Goal: Task Accomplishment & Management: Complete application form

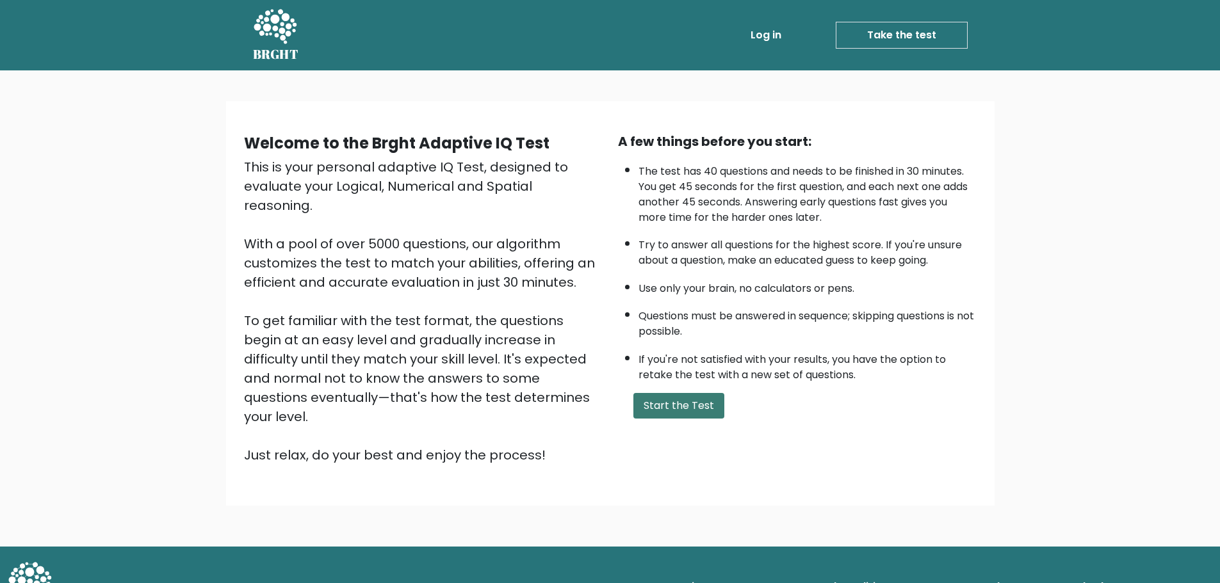
click at [713, 410] on button "Start the Test" at bounding box center [678, 406] width 91 height 26
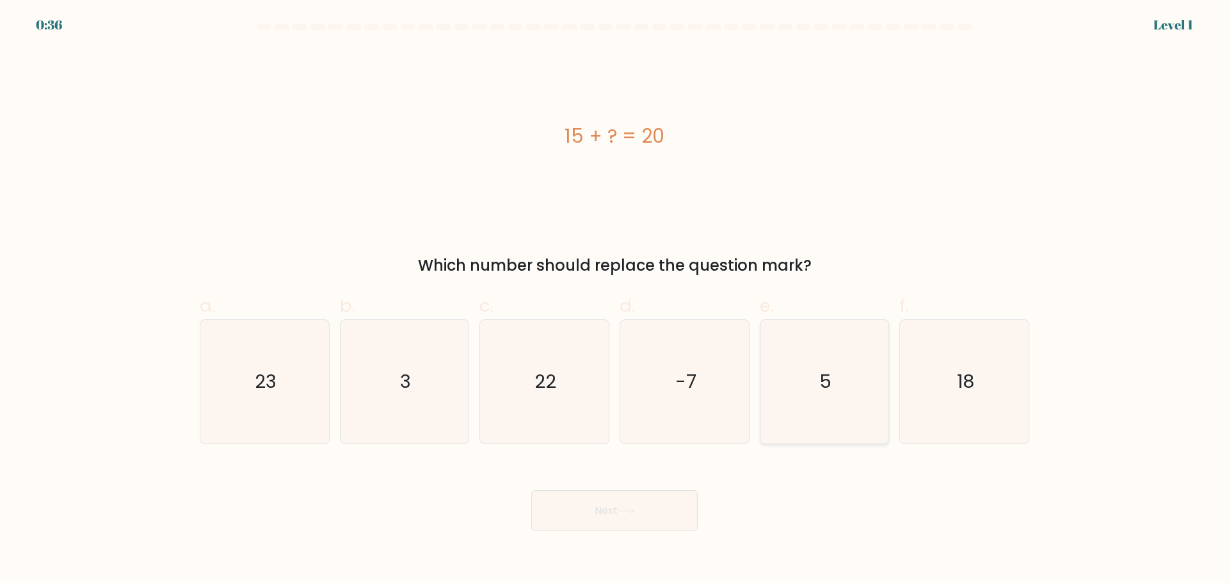
click at [855, 413] on icon "5" at bounding box center [825, 382] width 124 height 124
click at [615, 300] on input "e. 5" at bounding box center [615, 296] width 1 height 8
radio input "true"
click at [679, 513] on button "Next" at bounding box center [614, 510] width 166 height 41
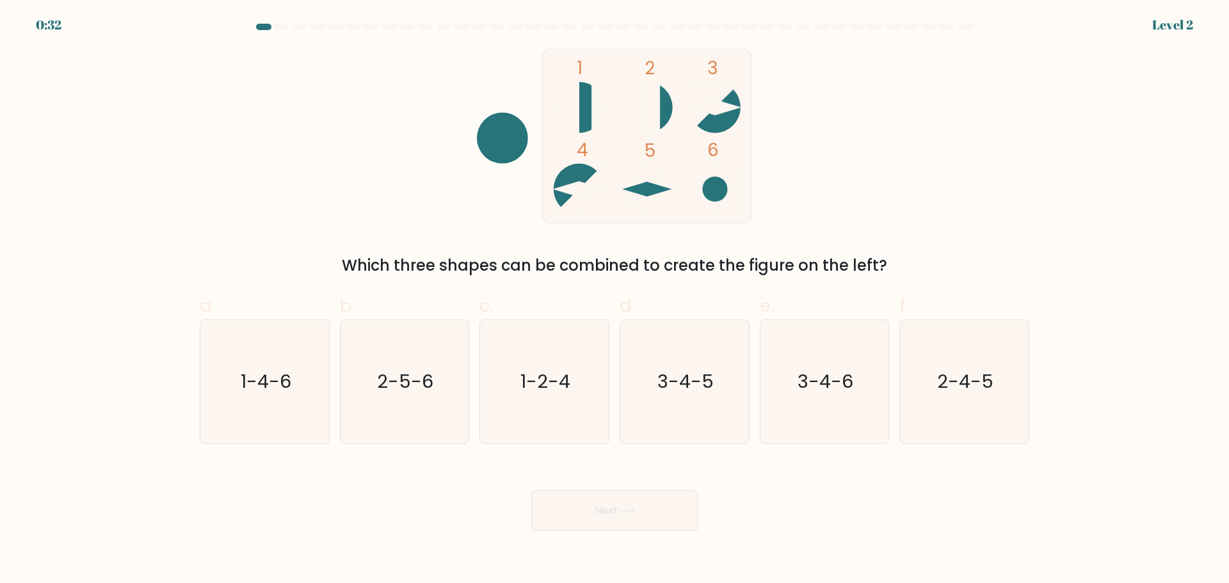
drag, startPoint x: 510, startPoint y: 132, endPoint x: 563, endPoint y: 117, distance: 55.1
click at [563, 117] on icon "1 2 3 4 5 6" at bounding box center [614, 136] width 344 height 175
drag, startPoint x: 498, startPoint y: 128, endPoint x: 565, endPoint y: 119, distance: 67.8
click at [565, 119] on icon "1 2 3 4 5 6" at bounding box center [614, 136] width 344 height 175
click at [670, 378] on text "3-4-5" at bounding box center [686, 382] width 56 height 26
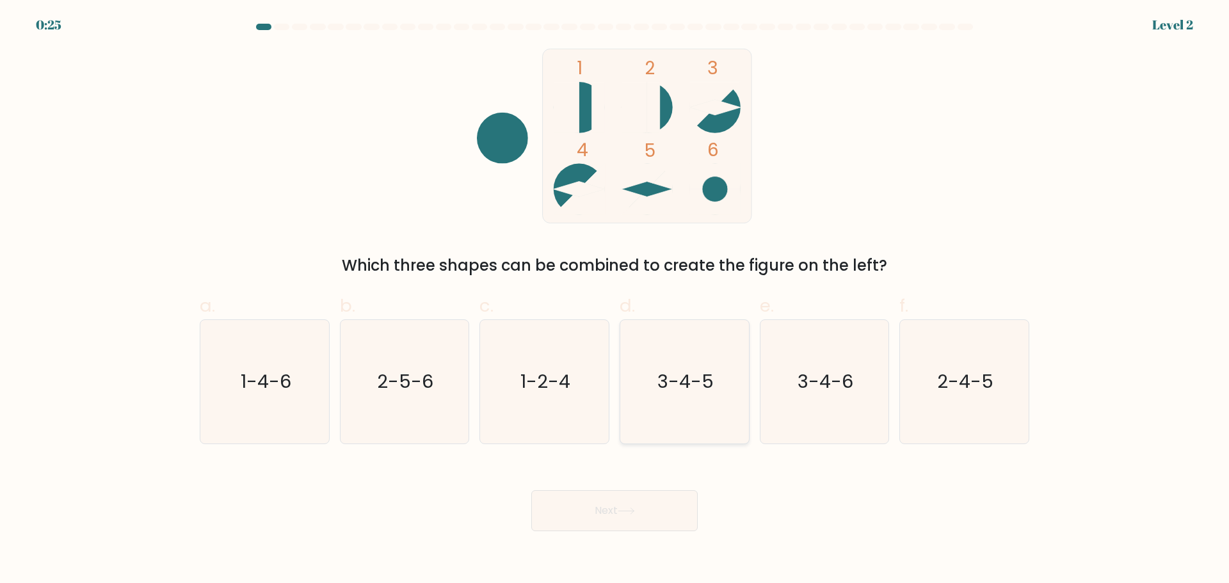
click at [615, 300] on input "d. 3-4-5" at bounding box center [615, 296] width 1 height 8
radio input "true"
click at [599, 522] on button "Next" at bounding box center [614, 510] width 166 height 41
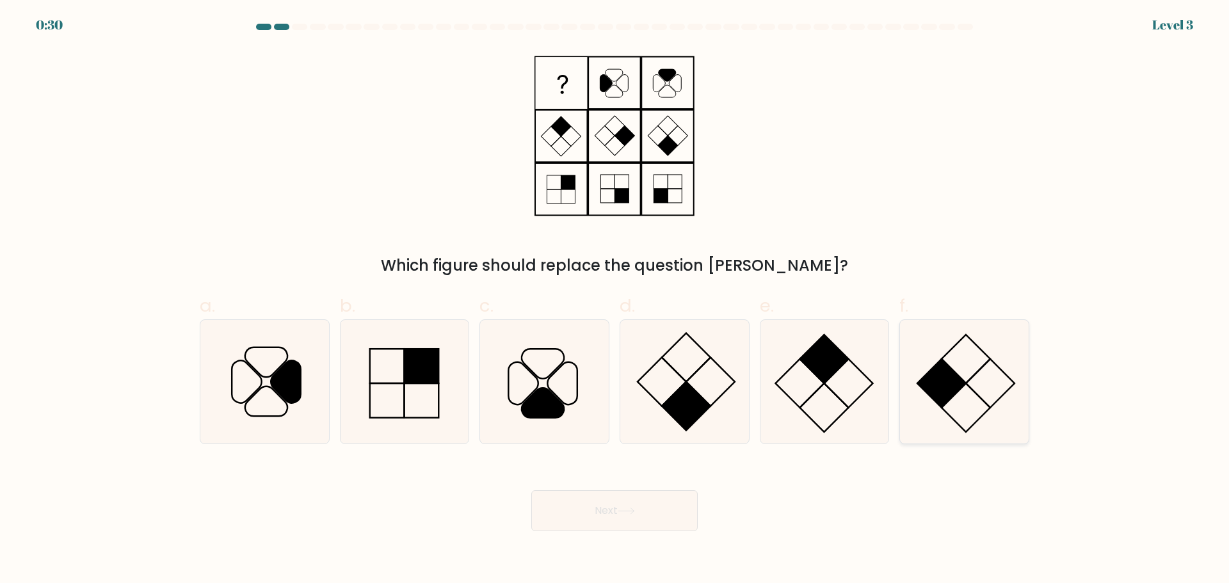
click at [989, 384] on icon at bounding box center [965, 382] width 124 height 124
click at [615, 300] on input "f." at bounding box center [615, 296] width 1 height 8
radio input "true"
click at [629, 521] on button "Next" at bounding box center [614, 510] width 166 height 41
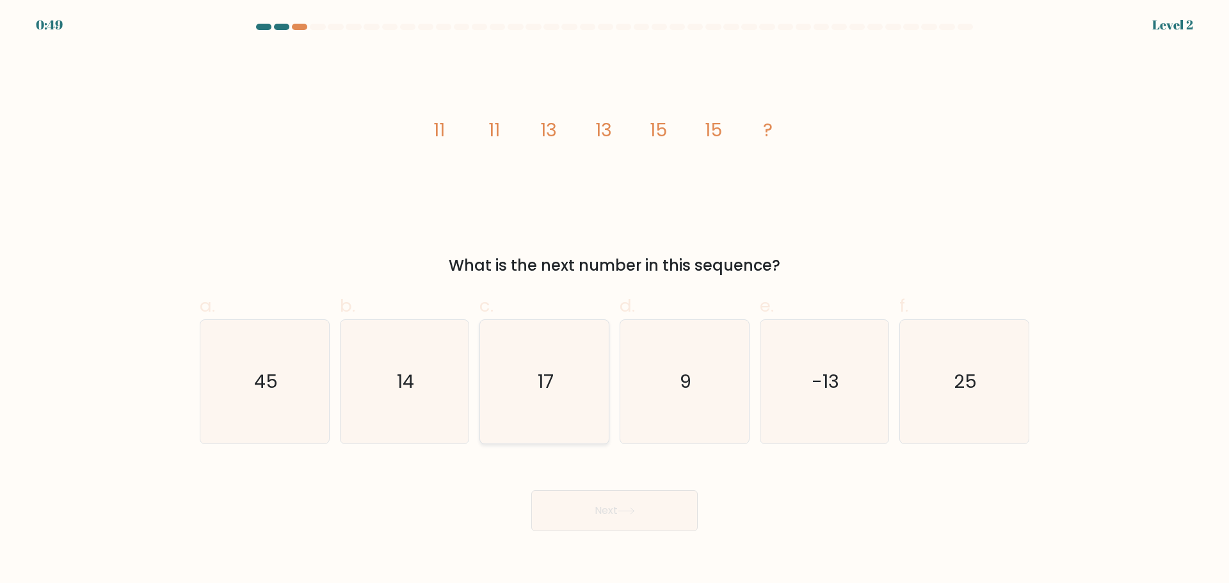
click at [569, 400] on icon "17" at bounding box center [545, 382] width 124 height 124
click at [615, 300] on input "c. 17" at bounding box center [615, 296] width 1 height 8
radio input "true"
click at [601, 526] on button "Next" at bounding box center [614, 510] width 166 height 41
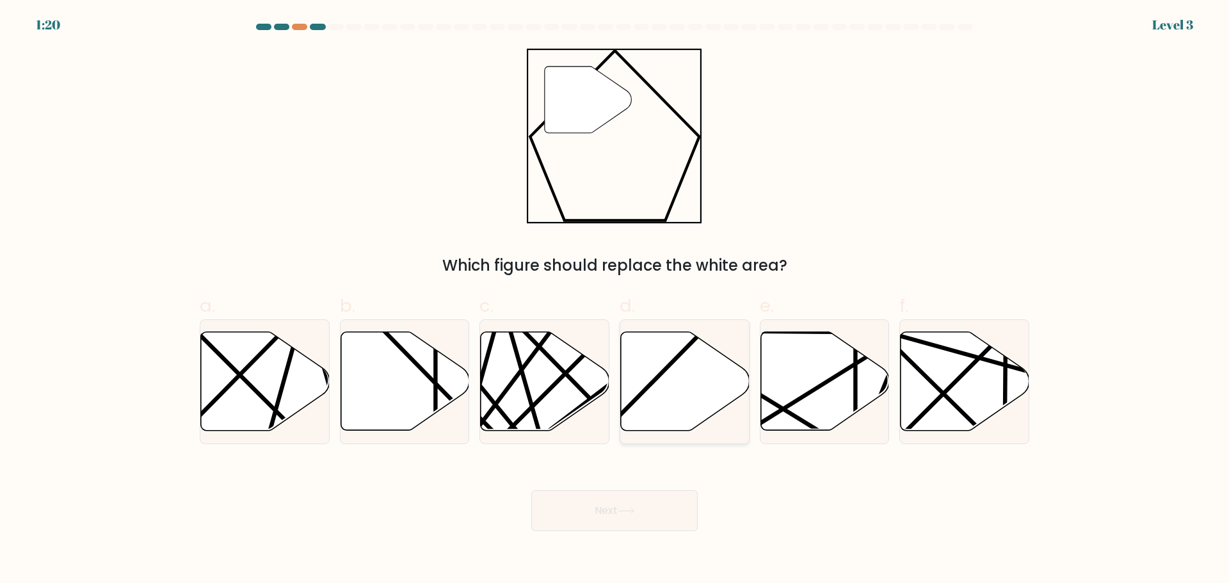
click at [730, 400] on icon at bounding box center [685, 381] width 129 height 99
click at [615, 300] on input "d." at bounding box center [615, 296] width 1 height 8
radio input "true"
click at [633, 509] on icon at bounding box center [626, 511] width 17 height 7
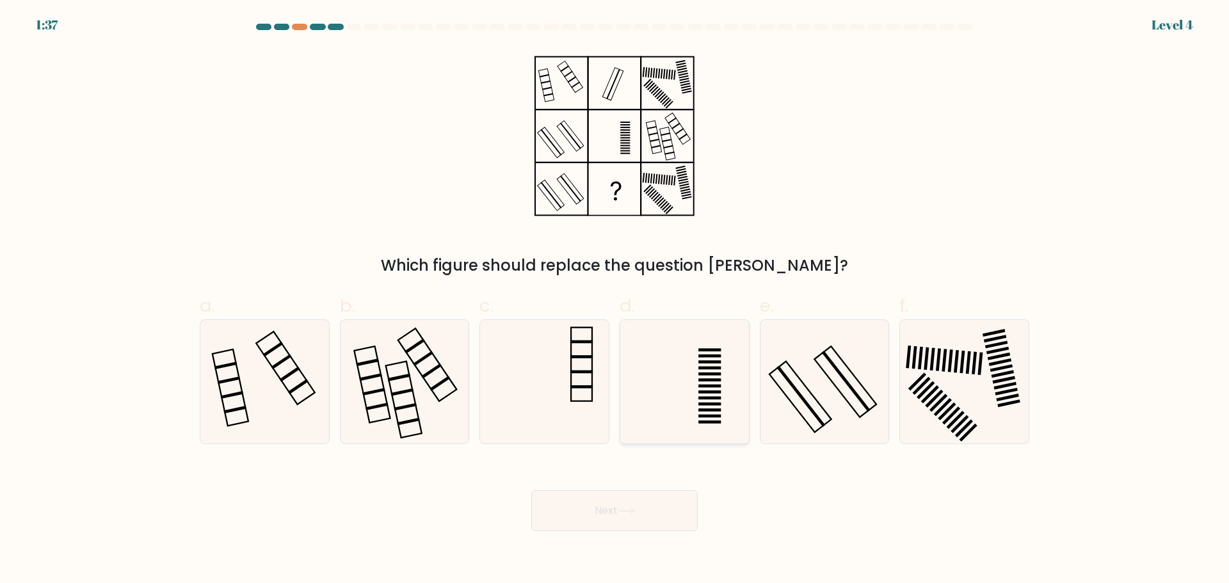
click at [685, 377] on icon at bounding box center [685, 382] width 124 height 124
click at [615, 300] on input "d." at bounding box center [615, 296] width 1 height 8
radio input "true"
click at [633, 499] on button "Next" at bounding box center [614, 510] width 166 height 41
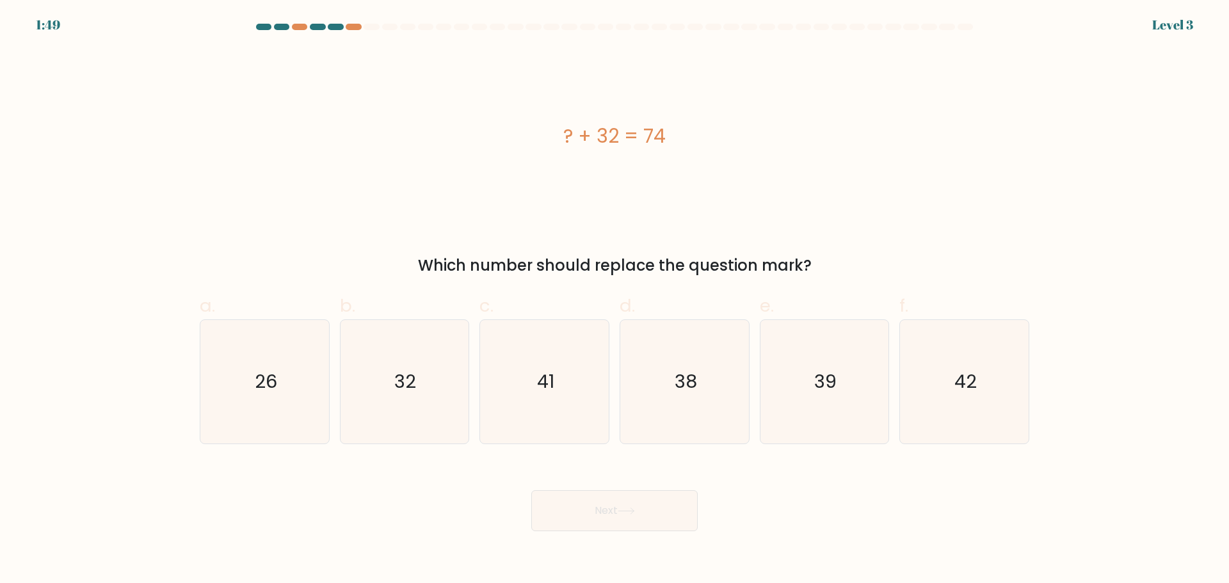
click at [665, 227] on div "? + 32 = 74 Which number should replace the question mark?" at bounding box center [614, 163] width 845 height 229
click at [959, 429] on icon "42" at bounding box center [965, 382] width 124 height 124
click at [615, 300] on input "f. 42" at bounding box center [615, 296] width 1 height 8
radio input "true"
click at [654, 528] on button "Next" at bounding box center [614, 510] width 166 height 41
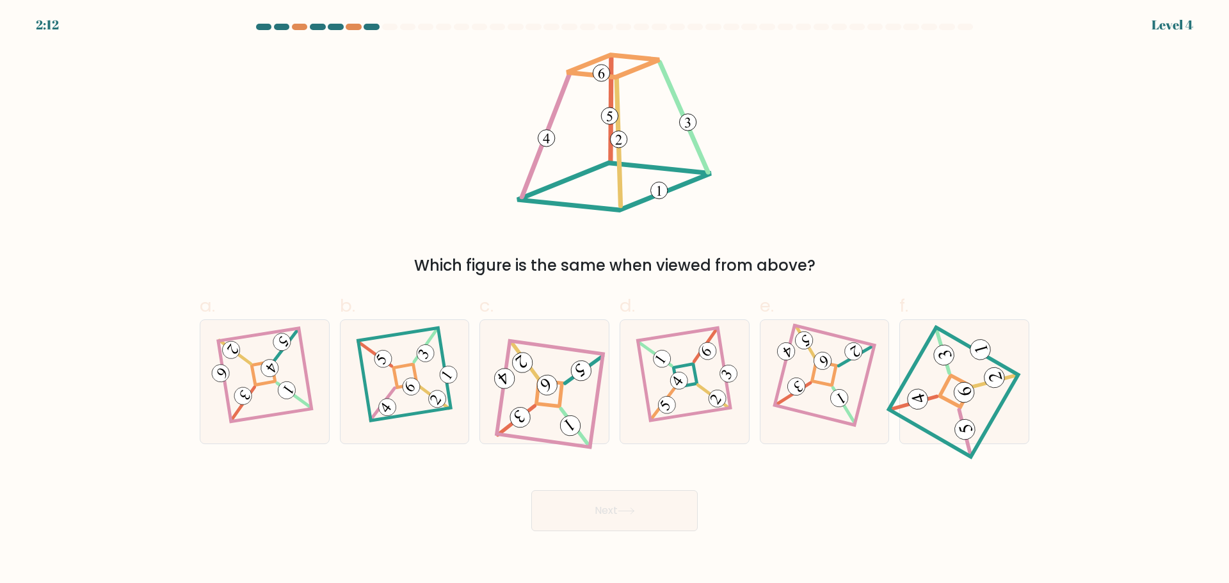
click at [665, 263] on div "Which figure is the same when viewed from above?" at bounding box center [614, 265] width 814 height 23
click at [656, 237] on div at bounding box center [656, 237] width 0 height 0
click at [786, 238] on div "Which figure is the same when viewed from above?" at bounding box center [614, 163] width 845 height 229
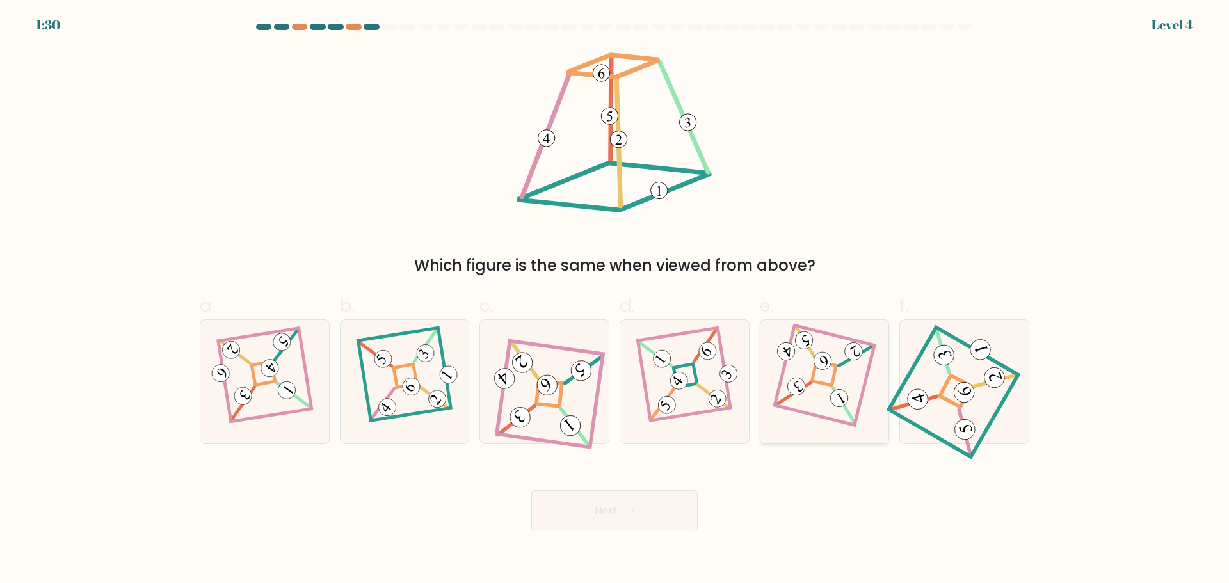
click at [825, 361] on 865 at bounding box center [823, 361] width 24 height 24
click at [615, 300] on input "e." at bounding box center [615, 296] width 1 height 8
radio input "true"
click at [631, 519] on button "Next" at bounding box center [614, 510] width 166 height 41
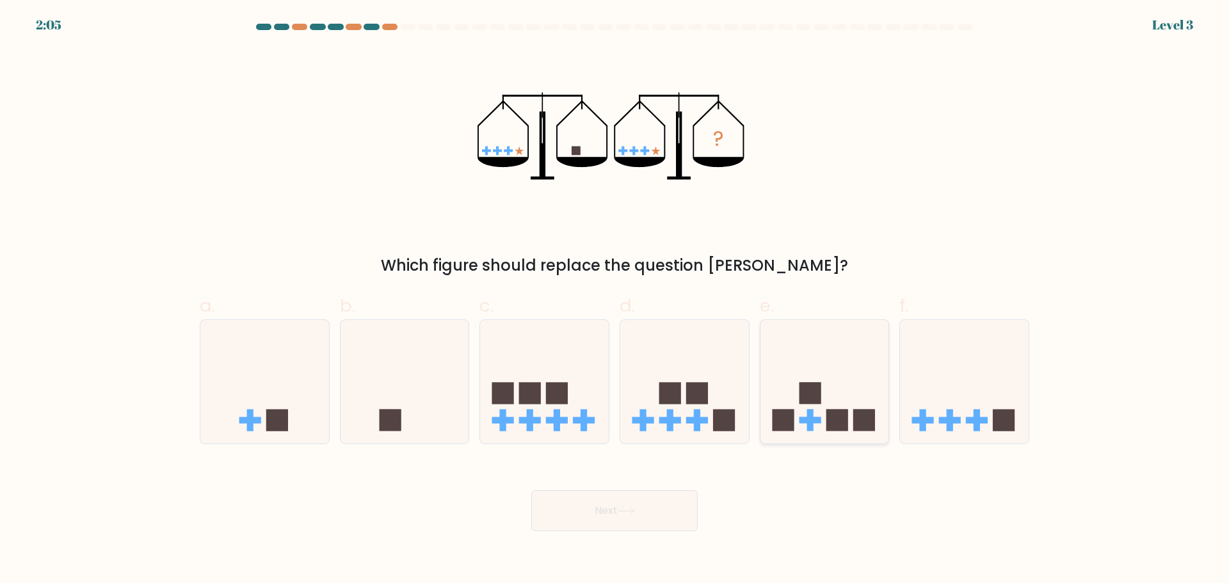
click at [868, 373] on icon at bounding box center [825, 381] width 129 height 106
click at [615, 300] on input "e." at bounding box center [615, 296] width 1 height 8
radio input "true"
click at [629, 524] on button "Next" at bounding box center [614, 510] width 166 height 41
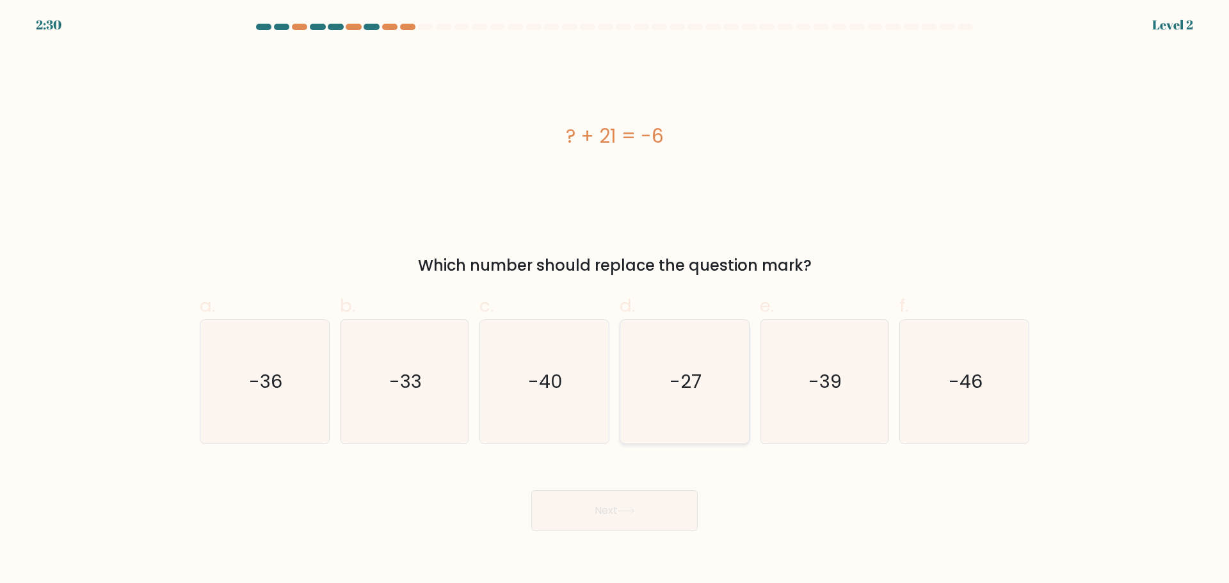
click at [737, 379] on icon "-27" at bounding box center [685, 382] width 124 height 124
click at [615, 300] on input "d. -27" at bounding box center [615, 296] width 1 height 8
radio input "true"
click at [627, 517] on button "Next" at bounding box center [614, 510] width 166 height 41
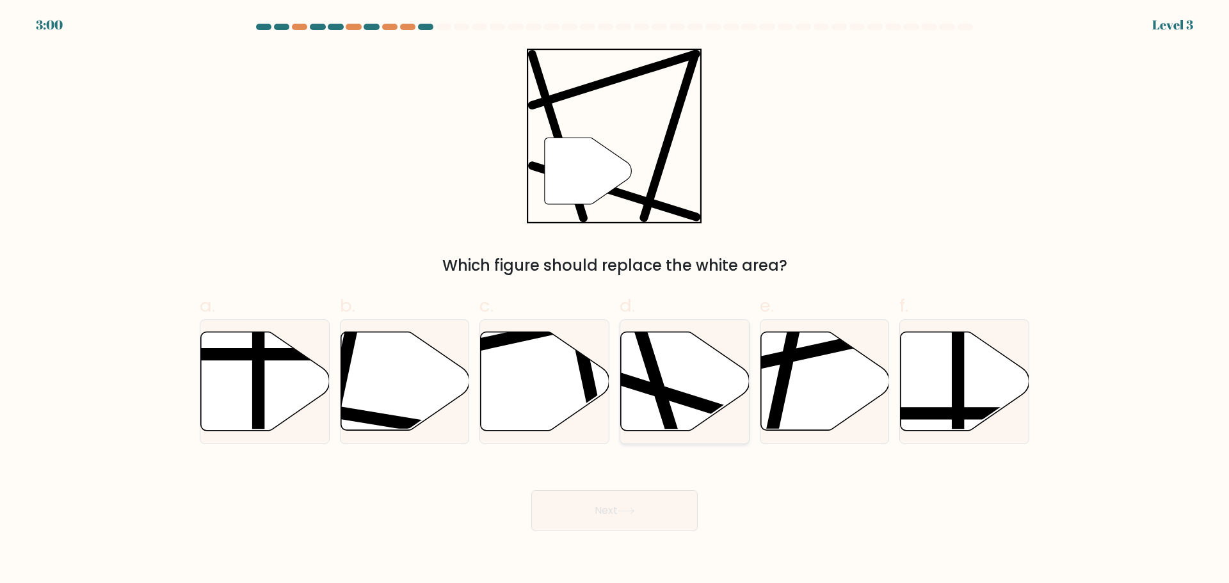
click at [655, 373] on line at bounding box center [641, 329] width 76 height 243
click at [615, 300] on input "d." at bounding box center [615, 296] width 1 height 8
radio input "true"
click at [644, 508] on button "Next" at bounding box center [614, 510] width 166 height 41
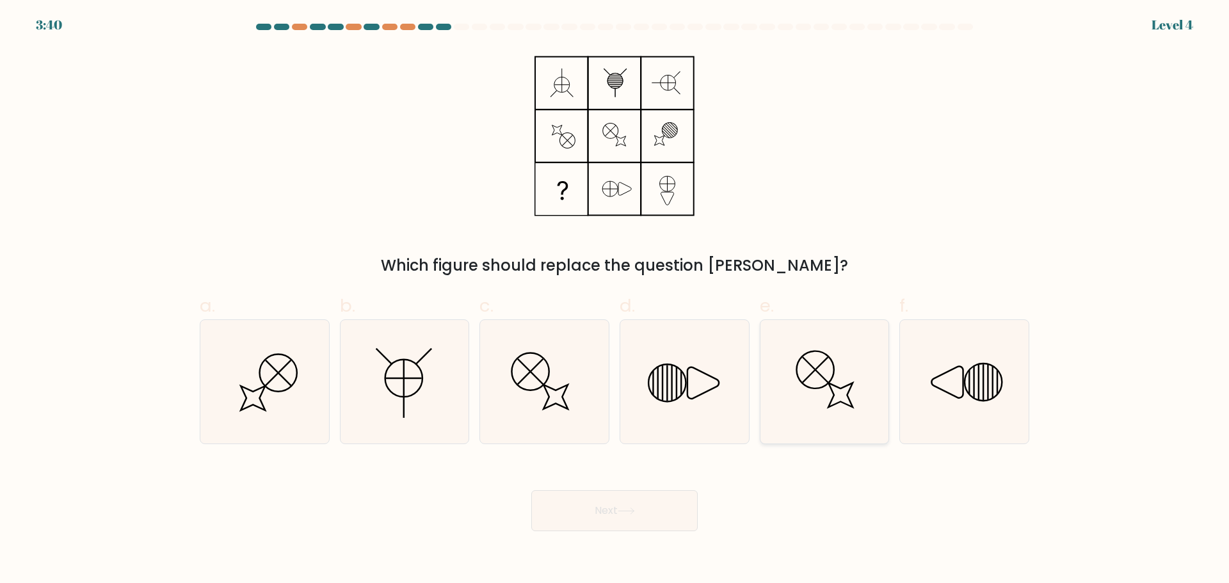
click at [809, 371] on icon at bounding box center [825, 382] width 124 height 124
click at [615, 300] on input "e." at bounding box center [615, 296] width 1 height 8
radio input "true"
click at [636, 506] on button "Next" at bounding box center [614, 510] width 166 height 41
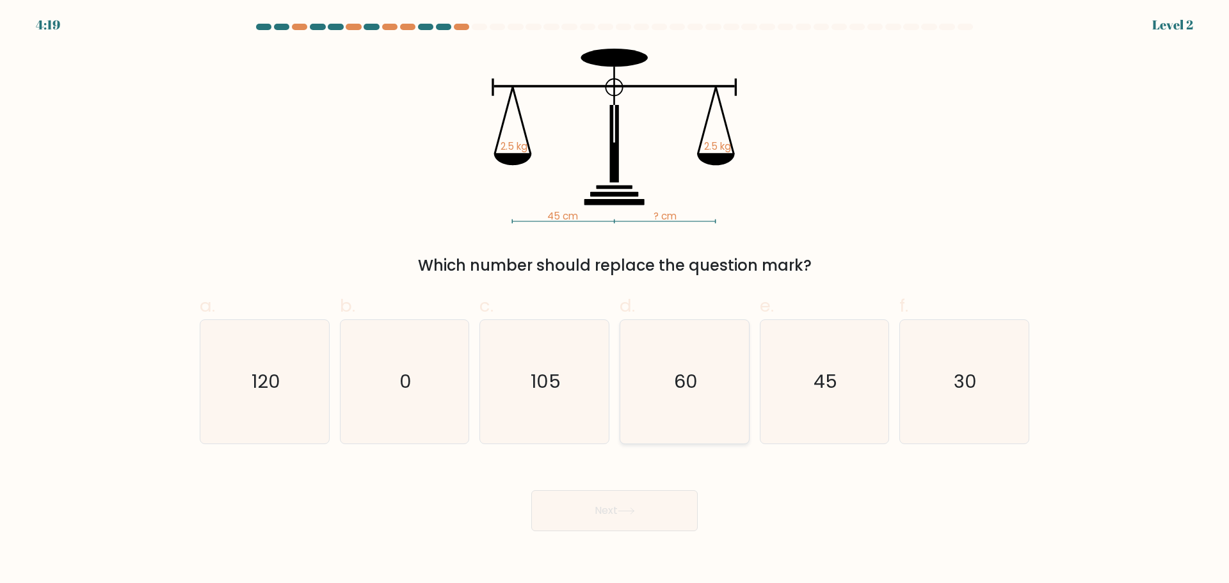
click at [703, 377] on icon "60" at bounding box center [685, 382] width 124 height 124
click at [615, 300] on input "d. 60" at bounding box center [615, 296] width 1 height 8
radio input "true"
click at [635, 498] on button "Next" at bounding box center [614, 510] width 166 height 41
click at [599, 499] on button "Next" at bounding box center [614, 510] width 166 height 41
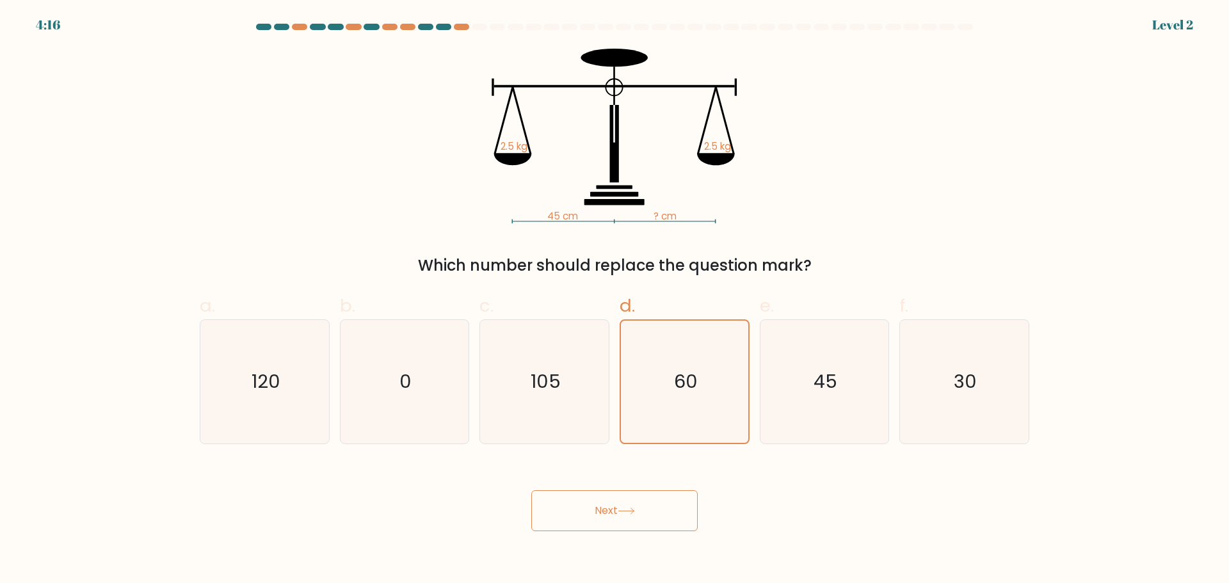
click at [637, 505] on button "Next" at bounding box center [614, 510] width 166 height 41
click at [647, 508] on button "Next" at bounding box center [614, 510] width 166 height 41
click at [569, 398] on icon "105" at bounding box center [545, 382] width 124 height 124
click at [615, 300] on input "c. 105" at bounding box center [615, 296] width 1 height 8
radio input "true"
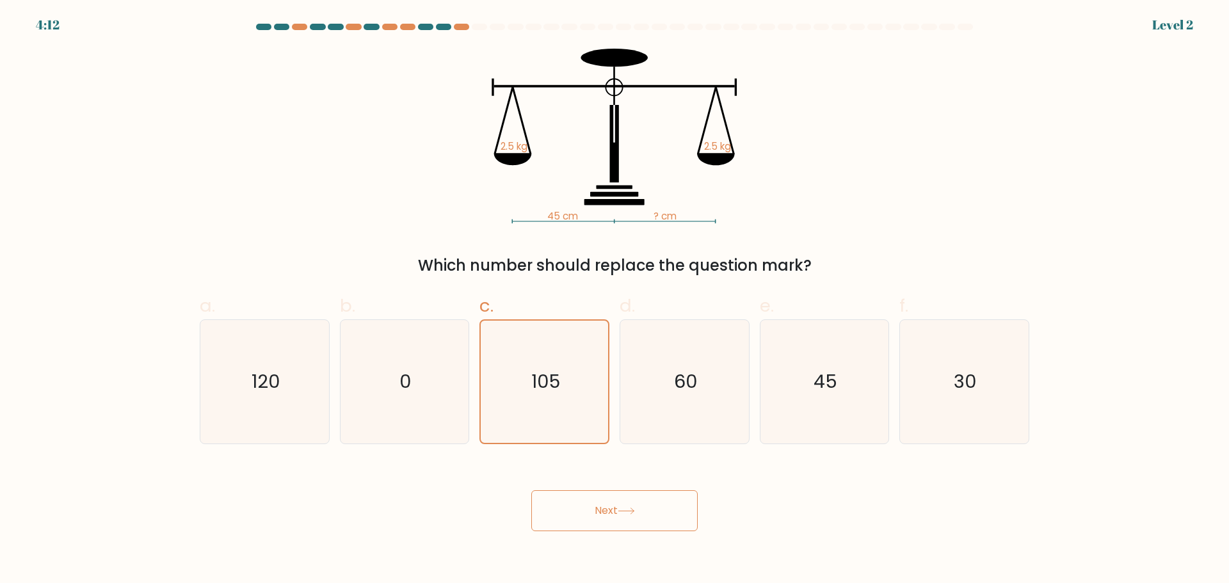
click at [644, 498] on button "Next" at bounding box center [614, 510] width 166 height 41
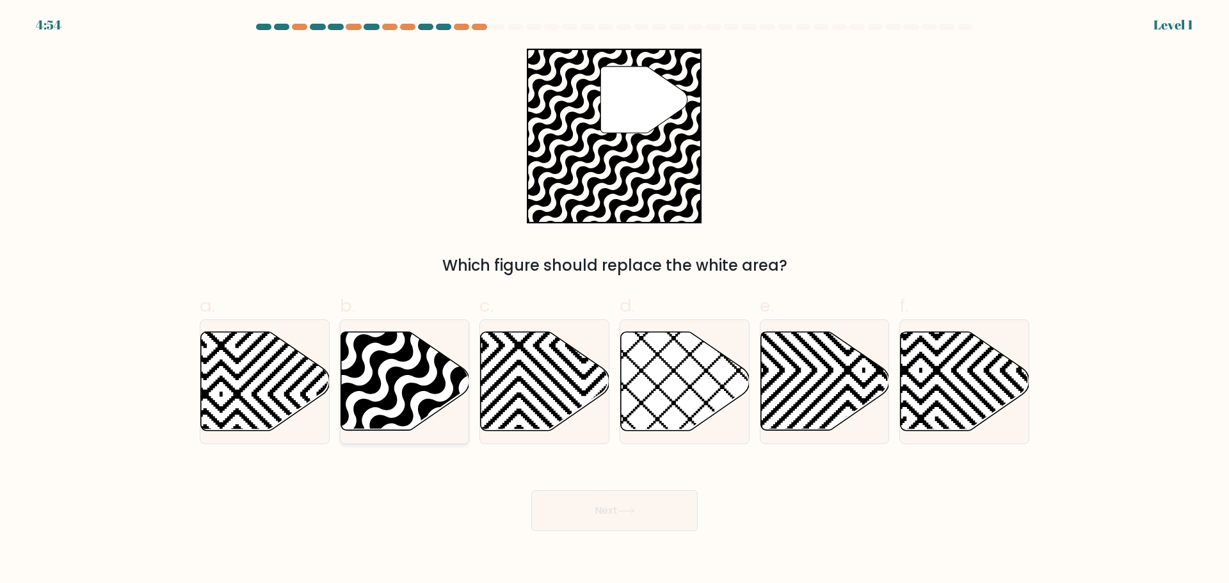
click at [424, 375] on icon at bounding box center [361, 434] width 259 height 259
click at [615, 300] on input "b." at bounding box center [615, 296] width 1 height 8
radio input "true"
click at [574, 497] on button "Next" at bounding box center [614, 510] width 166 height 41
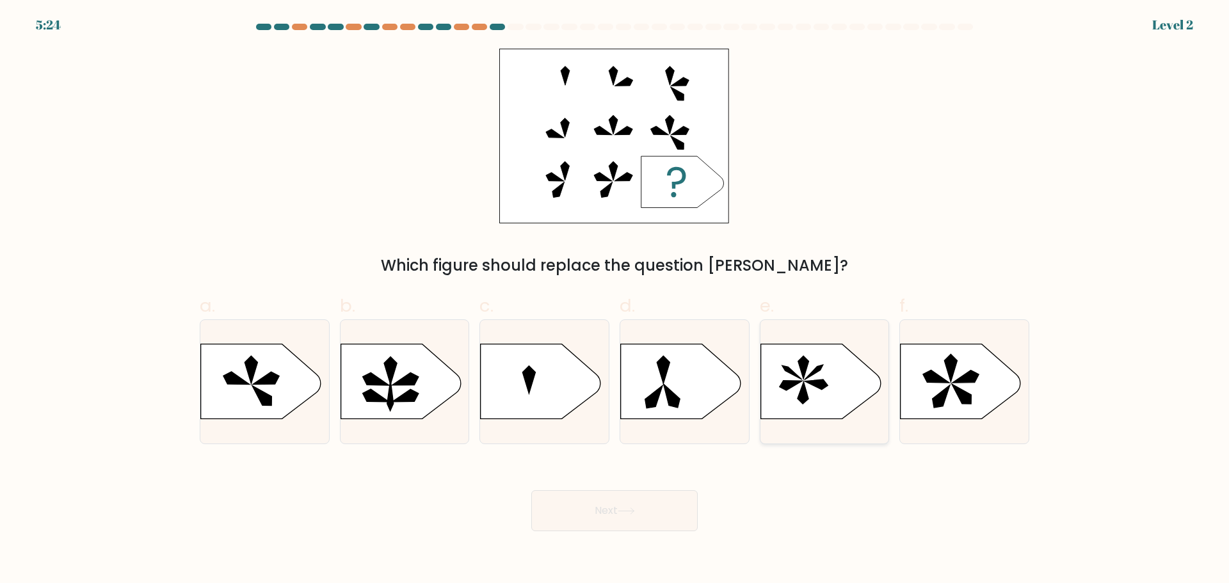
click at [826, 363] on icon at bounding box center [821, 381] width 120 height 75
click at [615, 300] on input "e." at bounding box center [615, 296] width 1 height 8
radio input "true"
click at [643, 512] on button "Next" at bounding box center [614, 510] width 166 height 41
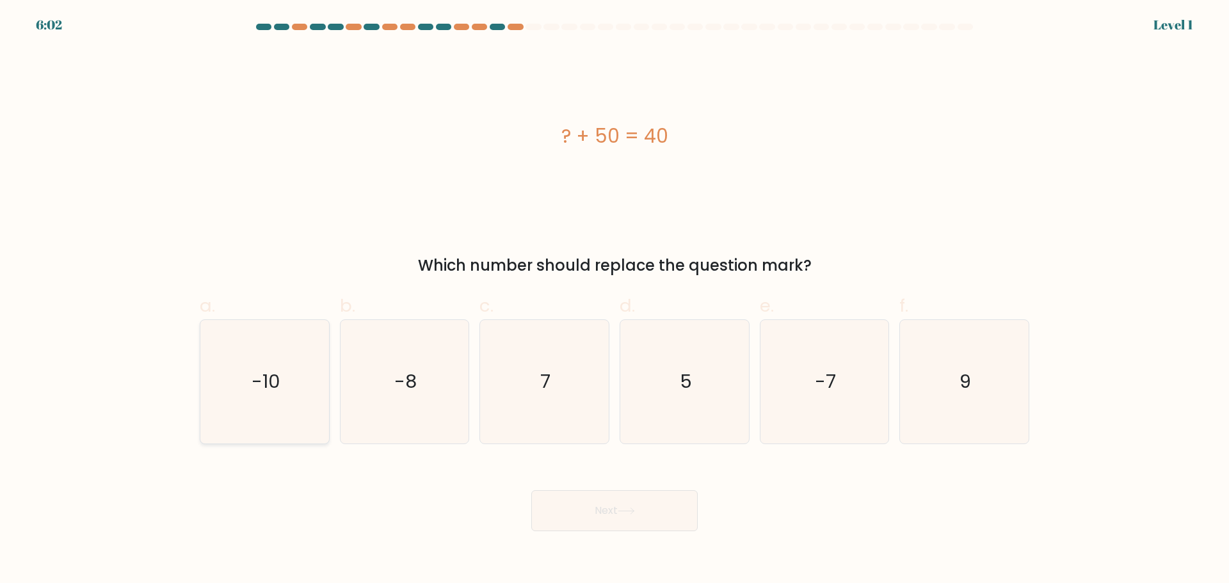
drag, startPoint x: 305, startPoint y: 382, endPoint x: 243, endPoint y: 363, distance: 65.6
click at [283, 379] on icon "-10" at bounding box center [265, 382] width 124 height 124
click at [615, 300] on input "a. -10" at bounding box center [615, 296] width 1 height 8
radio input "true"
click at [601, 508] on button "Next" at bounding box center [614, 510] width 166 height 41
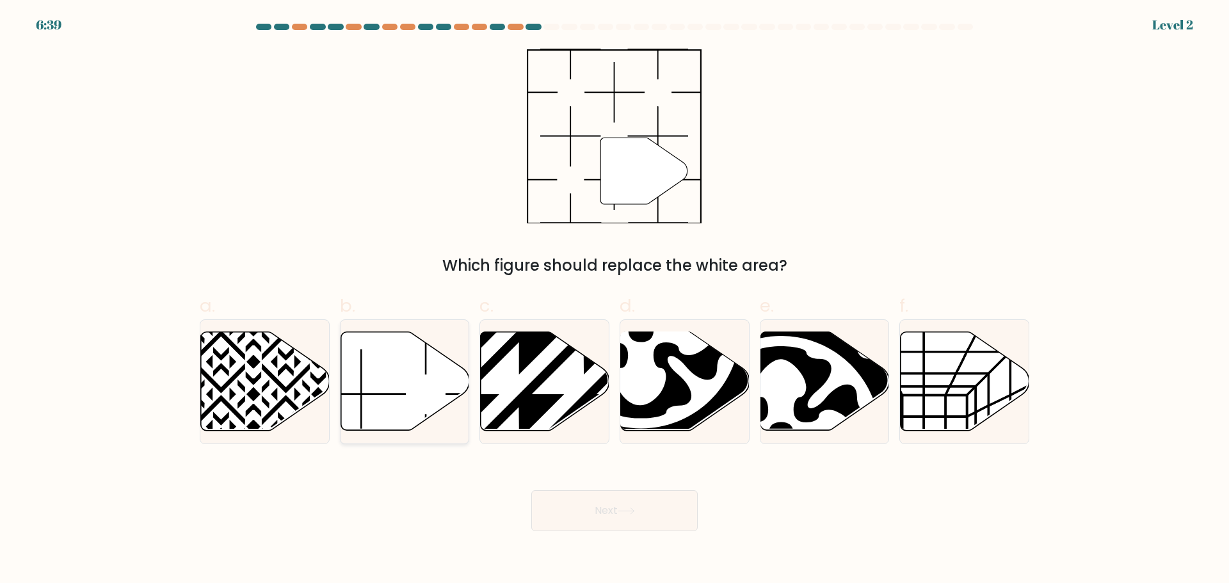
click at [426, 359] on icon at bounding box center [426, 330] width 90 height 89
click at [615, 300] on input "b." at bounding box center [615, 296] width 1 height 8
radio input "true"
click at [663, 508] on button "Next" at bounding box center [614, 510] width 166 height 41
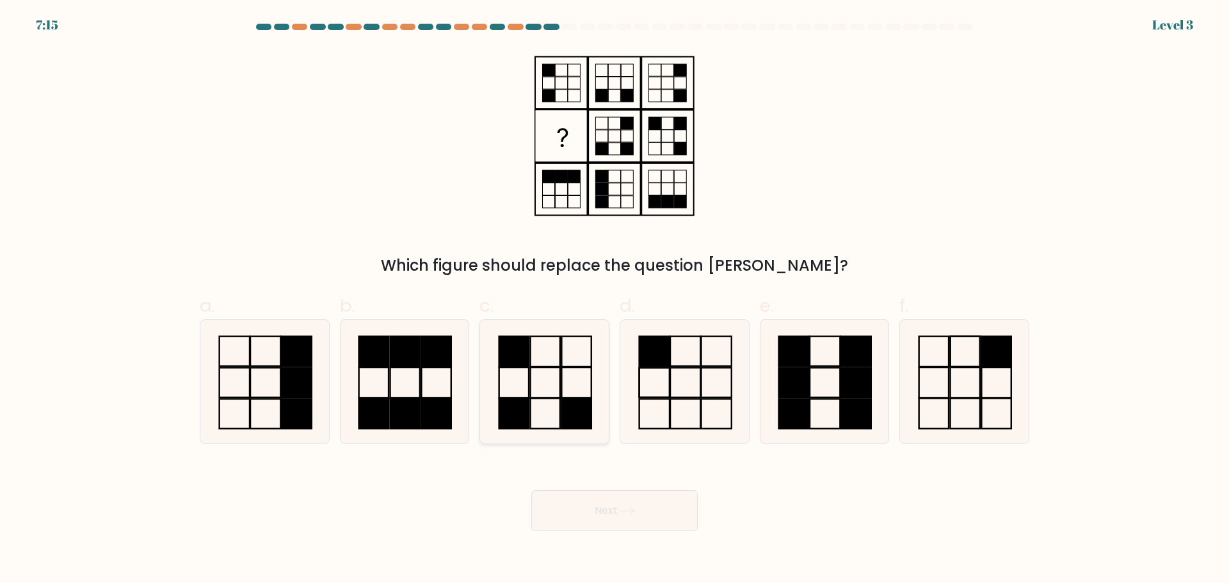
click at [559, 416] on icon at bounding box center [545, 382] width 124 height 124
click at [615, 300] on input "c." at bounding box center [615, 296] width 1 height 8
radio input "true"
click at [613, 524] on button "Next" at bounding box center [614, 510] width 166 height 41
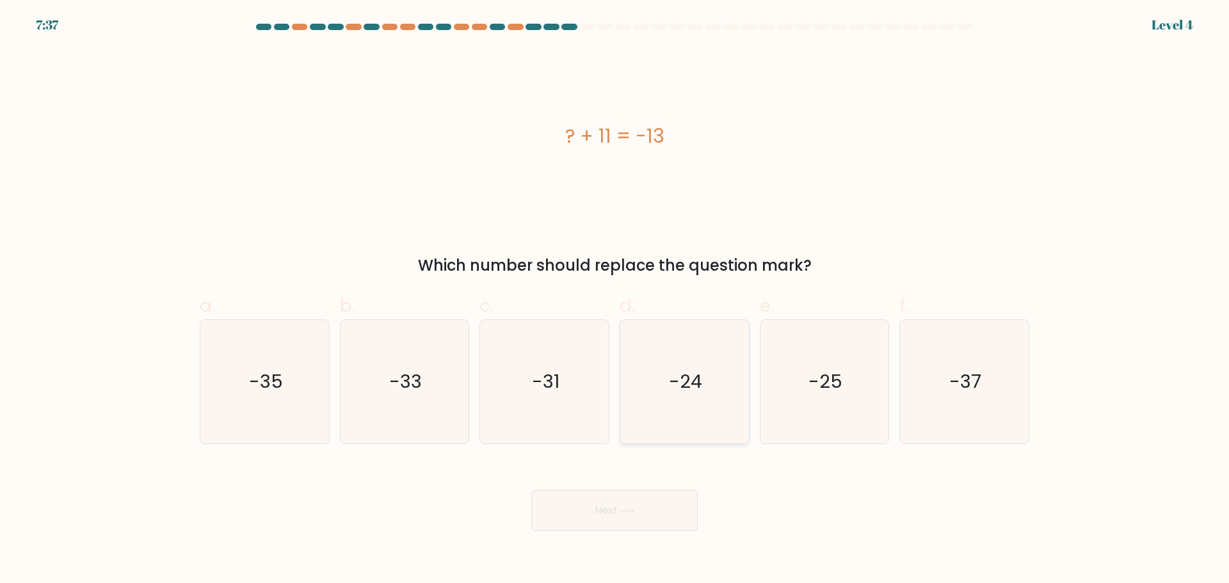
click at [712, 387] on icon "-24" at bounding box center [685, 382] width 124 height 124
click at [615, 300] on input "d. -24" at bounding box center [615, 296] width 1 height 8
radio input "true"
click at [670, 505] on button "Next" at bounding box center [614, 510] width 166 height 41
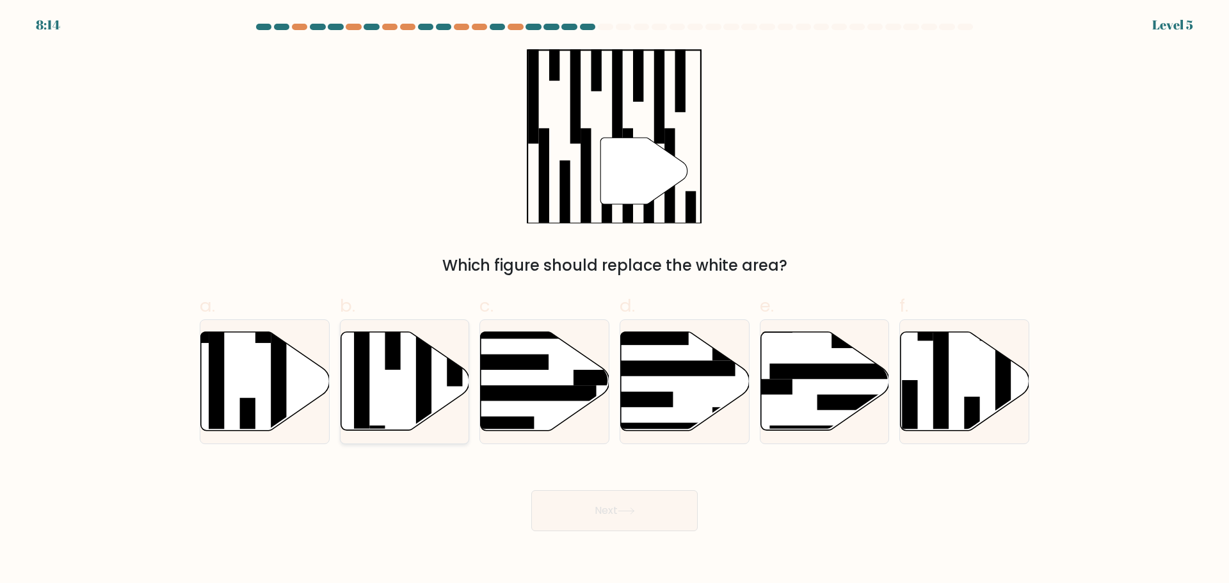
click at [426, 378] on rect at bounding box center [423, 379] width 15 height 140
click at [615, 300] on input "b." at bounding box center [615, 296] width 1 height 8
radio input "true"
click at [630, 500] on button "Next" at bounding box center [614, 510] width 166 height 41
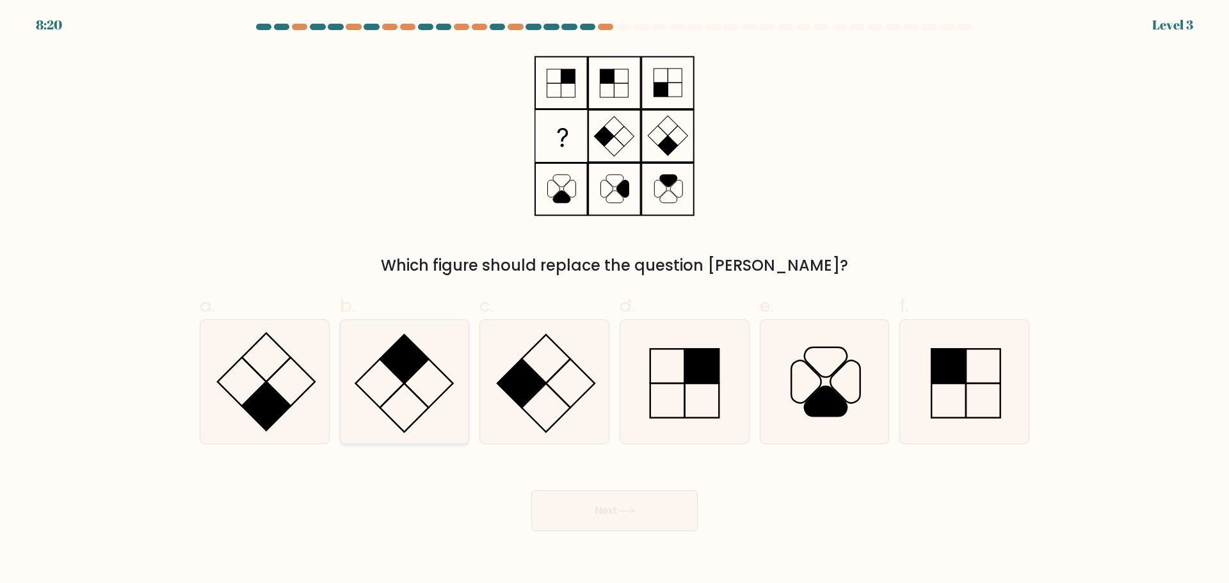
click at [417, 405] on icon at bounding box center [405, 382] width 124 height 124
click at [615, 300] on input "b." at bounding box center [615, 296] width 1 height 8
radio input "true"
click at [585, 501] on button "Next" at bounding box center [614, 510] width 166 height 41
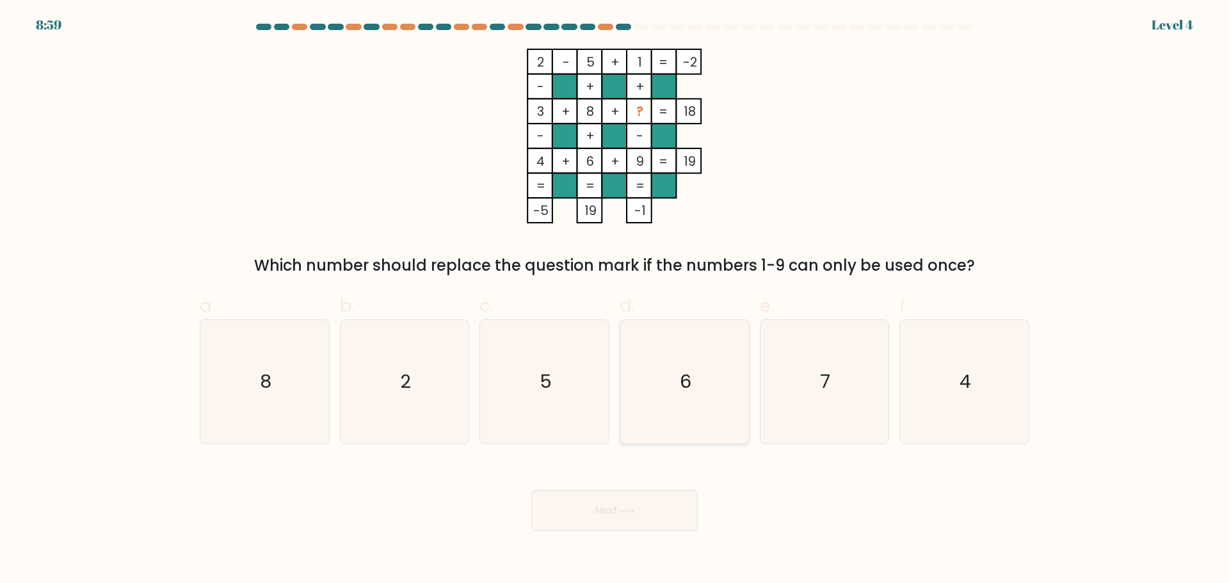
click at [683, 393] on text "6" at bounding box center [686, 382] width 12 height 26
click at [615, 300] on input "d. 6" at bounding box center [615, 296] width 1 height 8
radio input "true"
click at [640, 517] on button "Next" at bounding box center [614, 510] width 166 height 41
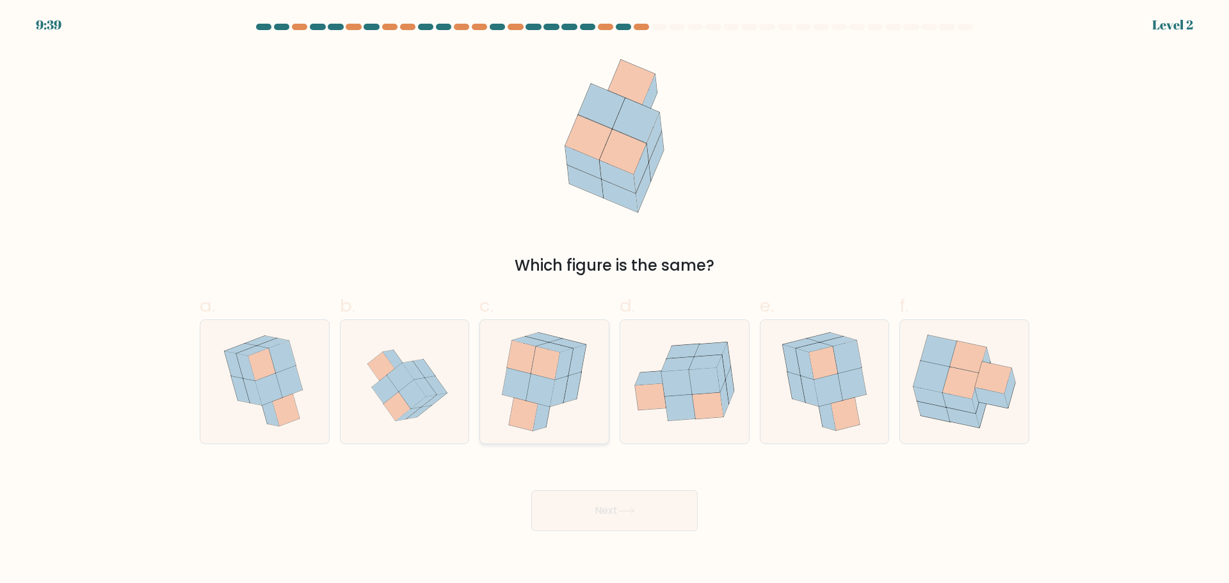
click at [554, 390] on icon at bounding box center [560, 390] width 18 height 31
click at [615, 300] on input "c." at bounding box center [615, 296] width 1 height 8
radio input "true"
click at [416, 395] on icon at bounding box center [412, 394] width 27 height 29
click at [615, 300] on input "b." at bounding box center [615, 296] width 1 height 8
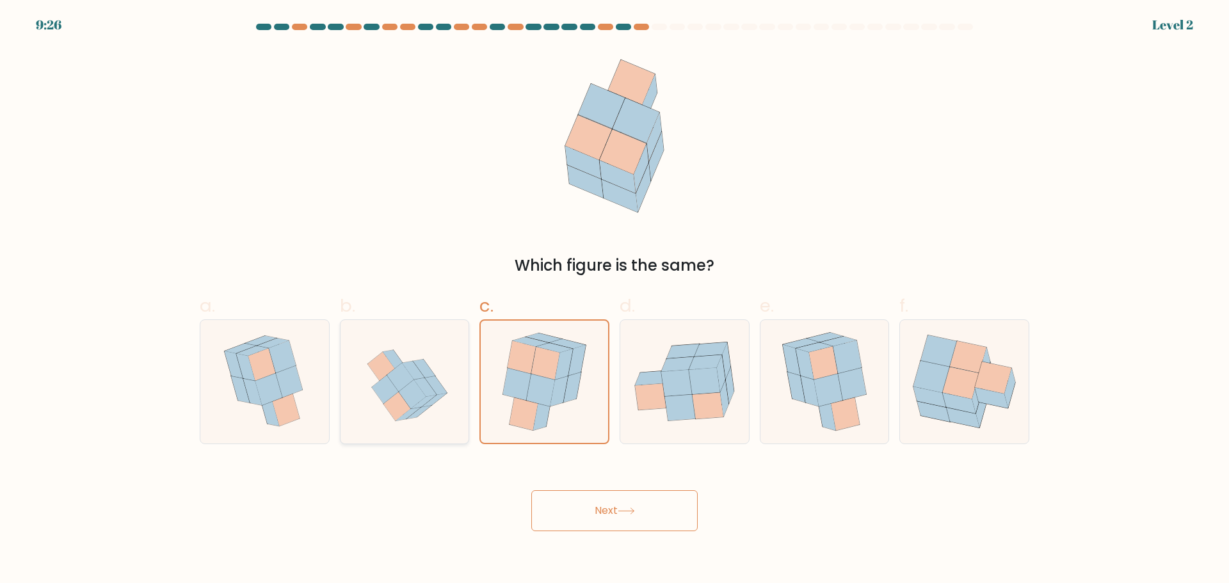
radio input "true"
click at [681, 517] on button "Next" at bounding box center [614, 510] width 166 height 41
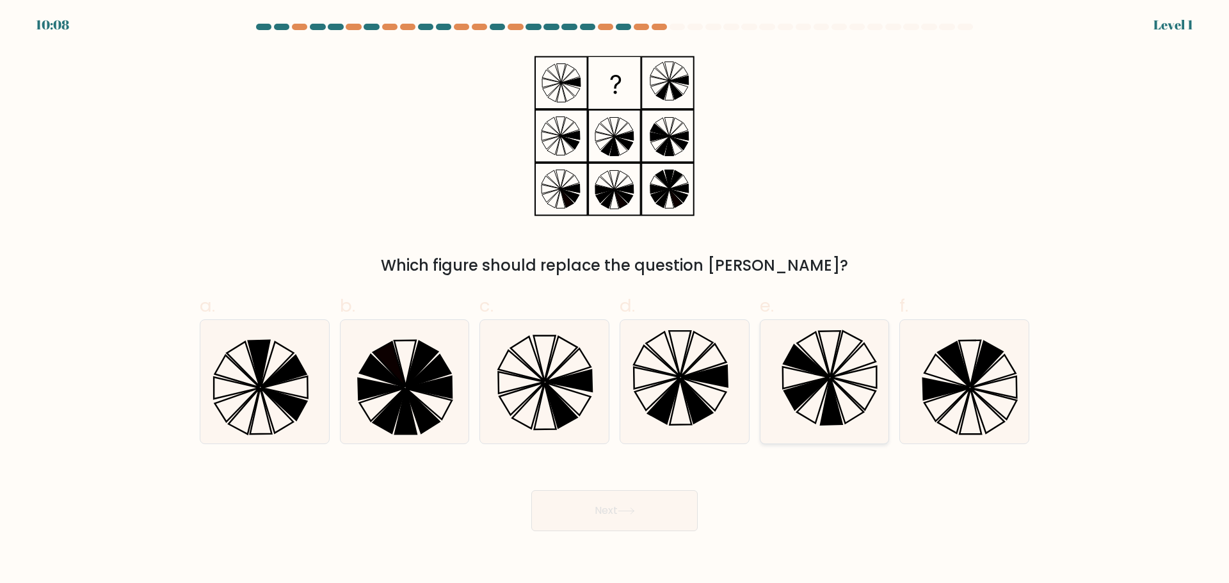
click at [846, 410] on icon at bounding box center [825, 382] width 124 height 124
click at [615, 300] on input "e." at bounding box center [615, 296] width 1 height 8
radio input "true"
click at [608, 514] on button "Next" at bounding box center [614, 510] width 166 height 41
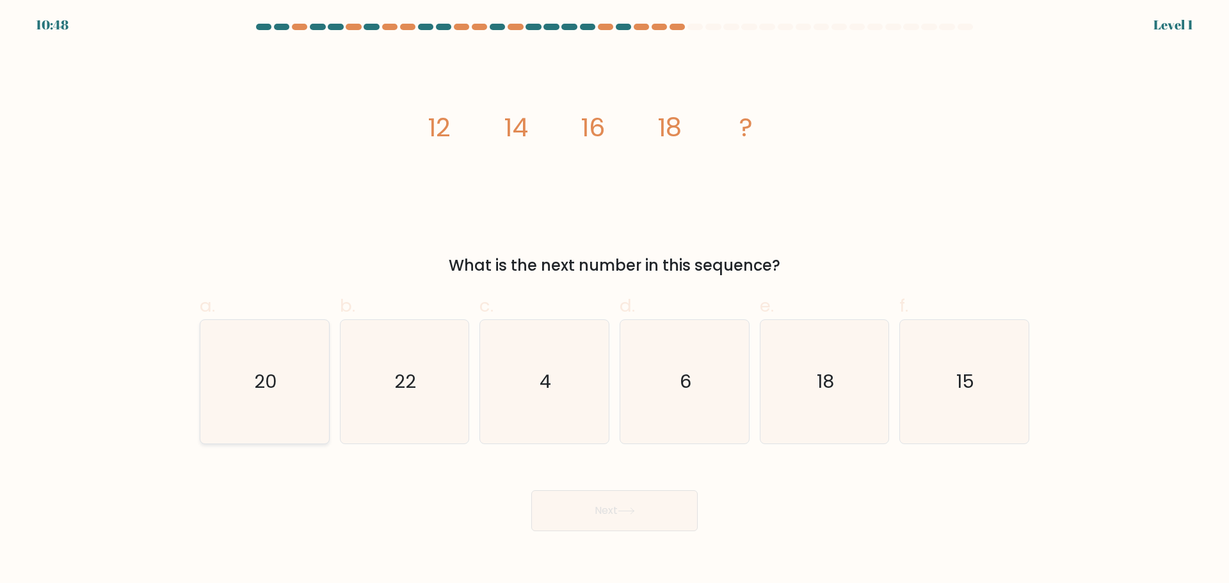
click at [291, 378] on icon "20" at bounding box center [265, 382] width 124 height 124
click at [615, 300] on input "a. 20" at bounding box center [615, 296] width 1 height 8
radio input "true"
click at [603, 510] on button "Next" at bounding box center [614, 510] width 166 height 41
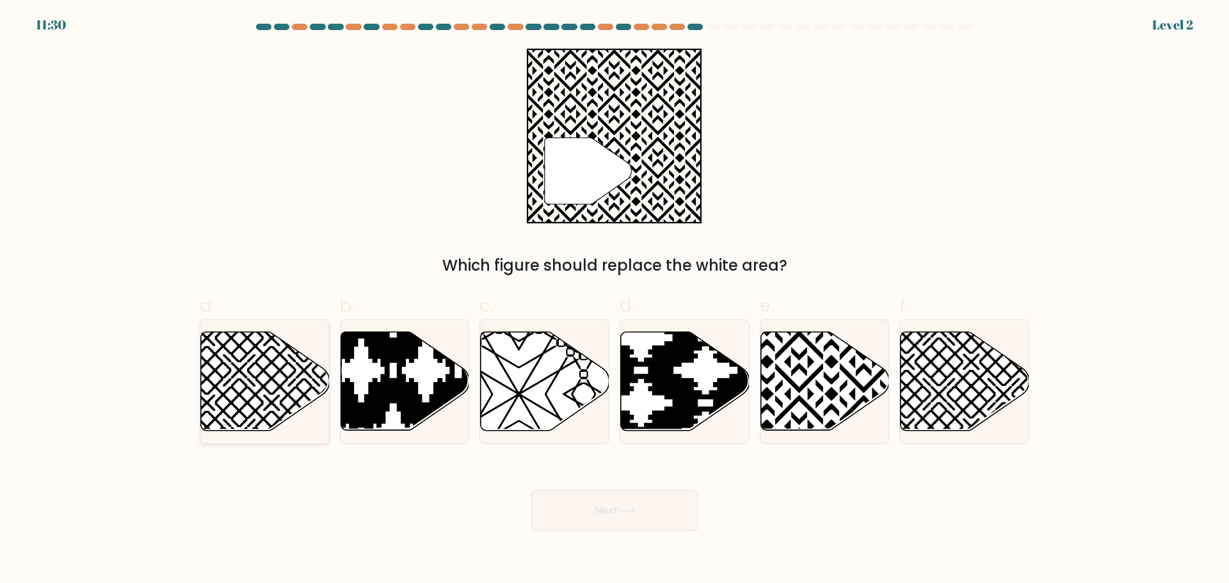
click at [248, 392] on icon at bounding box center [265, 381] width 129 height 99
click at [615, 300] on input "a." at bounding box center [615, 296] width 1 height 8
radio input "true"
click at [608, 507] on button "Next" at bounding box center [614, 510] width 166 height 41
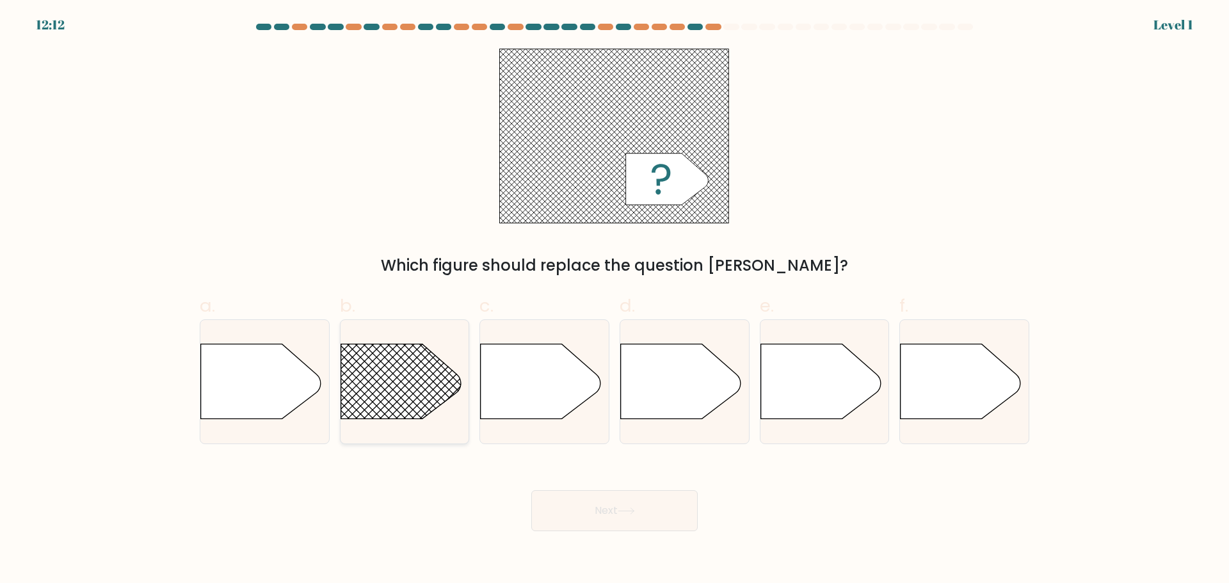
click at [379, 403] on line at bounding box center [466, 317] width 512 height 512
click at [615, 300] on input "b." at bounding box center [615, 296] width 1 height 8
radio input "true"
click at [588, 492] on button "Next" at bounding box center [614, 510] width 166 height 41
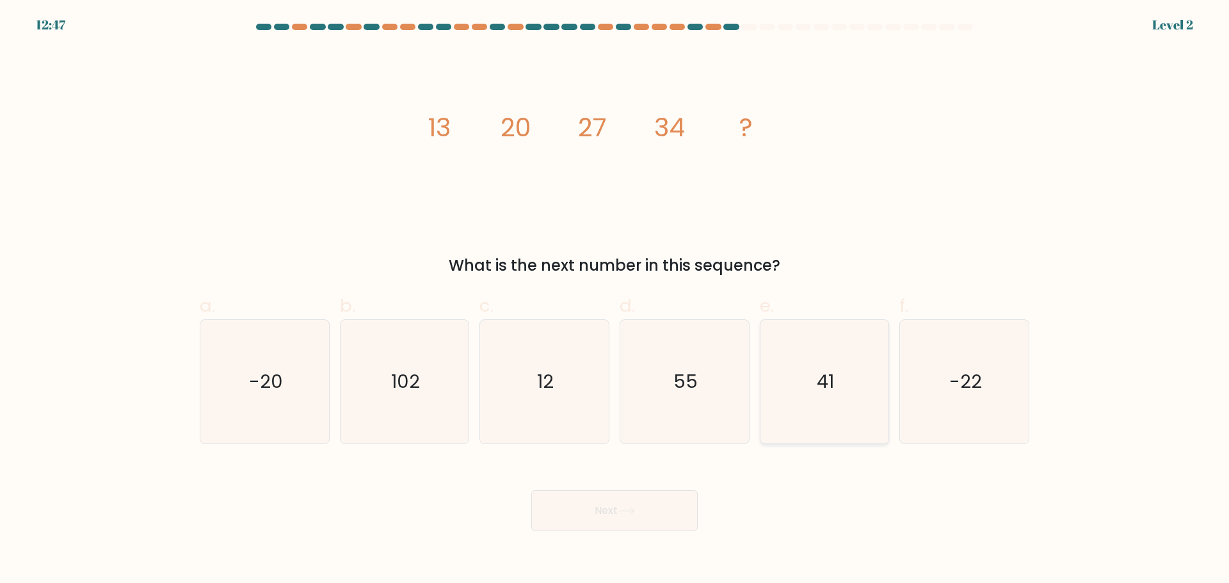
click at [823, 409] on icon "41" at bounding box center [825, 382] width 124 height 124
click at [615, 300] on input "e. 41" at bounding box center [615, 296] width 1 height 8
radio input "true"
click at [655, 531] on body "12:46 Level 2" at bounding box center [614, 291] width 1229 height 583
drag, startPoint x: 677, startPoint y: 514, endPoint x: 684, endPoint y: 511, distance: 7.7
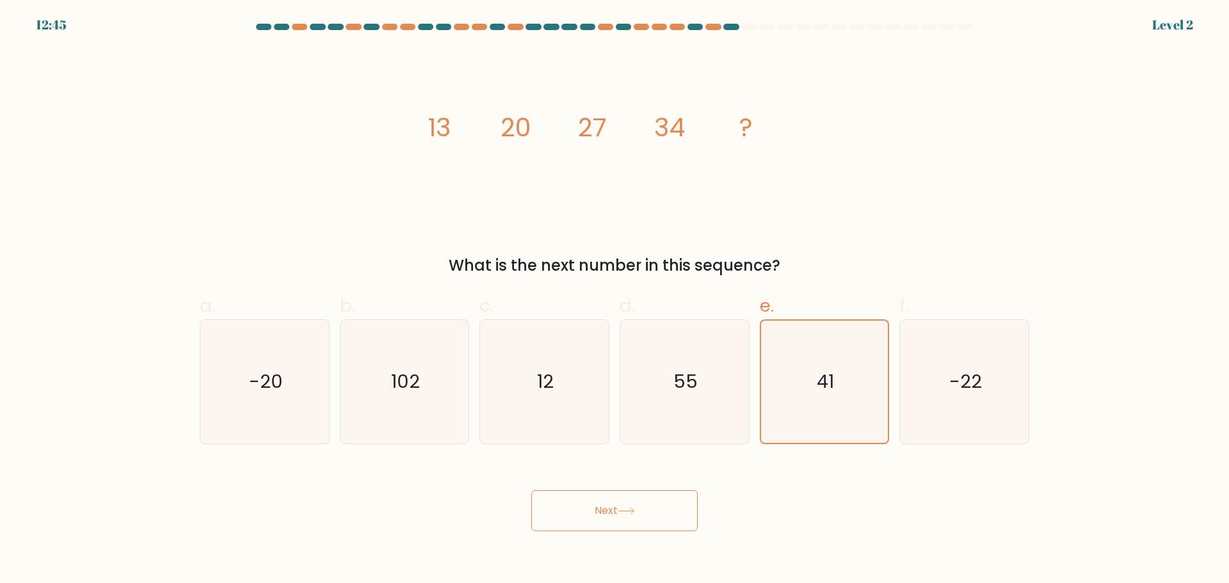
click at [684, 511] on button "Next" at bounding box center [614, 510] width 166 height 41
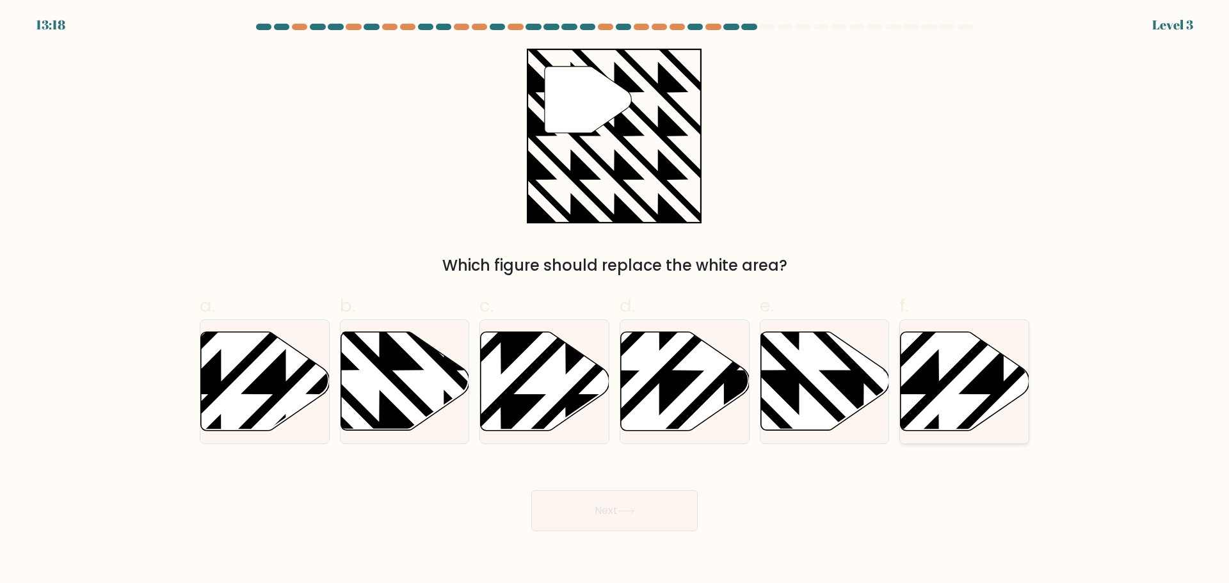
click at [995, 410] on icon at bounding box center [965, 381] width 129 height 99
click at [615, 300] on input "f." at bounding box center [615, 296] width 1 height 8
radio input "true"
click at [622, 498] on button "Next" at bounding box center [614, 510] width 166 height 41
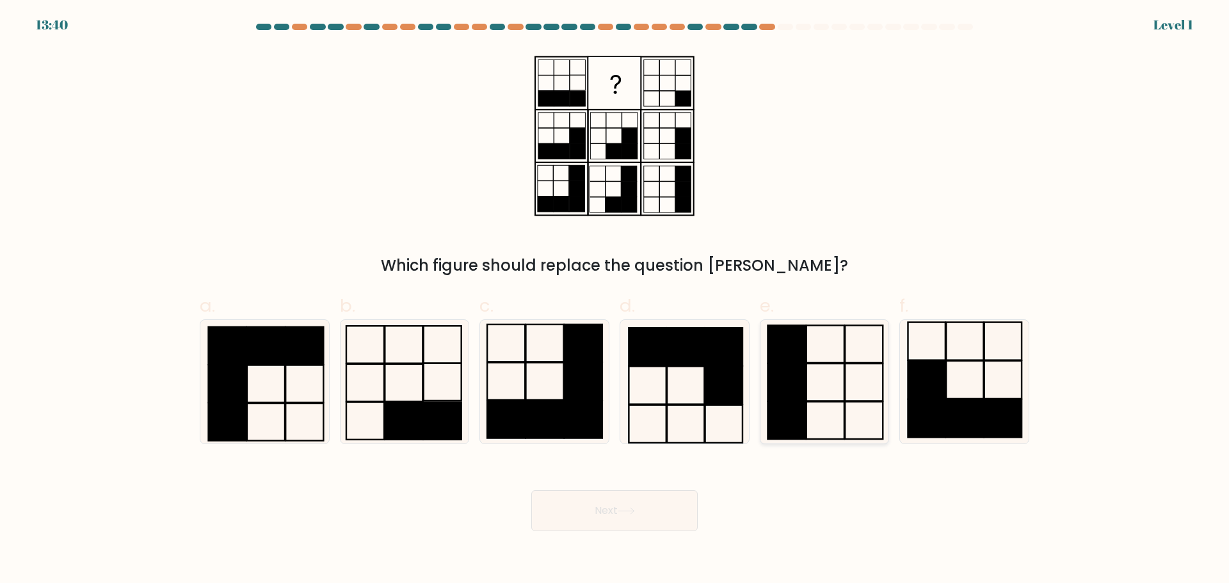
click at [791, 387] on rect at bounding box center [787, 382] width 38 height 37
click at [615, 300] on input "e." at bounding box center [615, 296] width 1 height 8
radio input "true"
click at [627, 508] on icon at bounding box center [626, 511] width 17 height 7
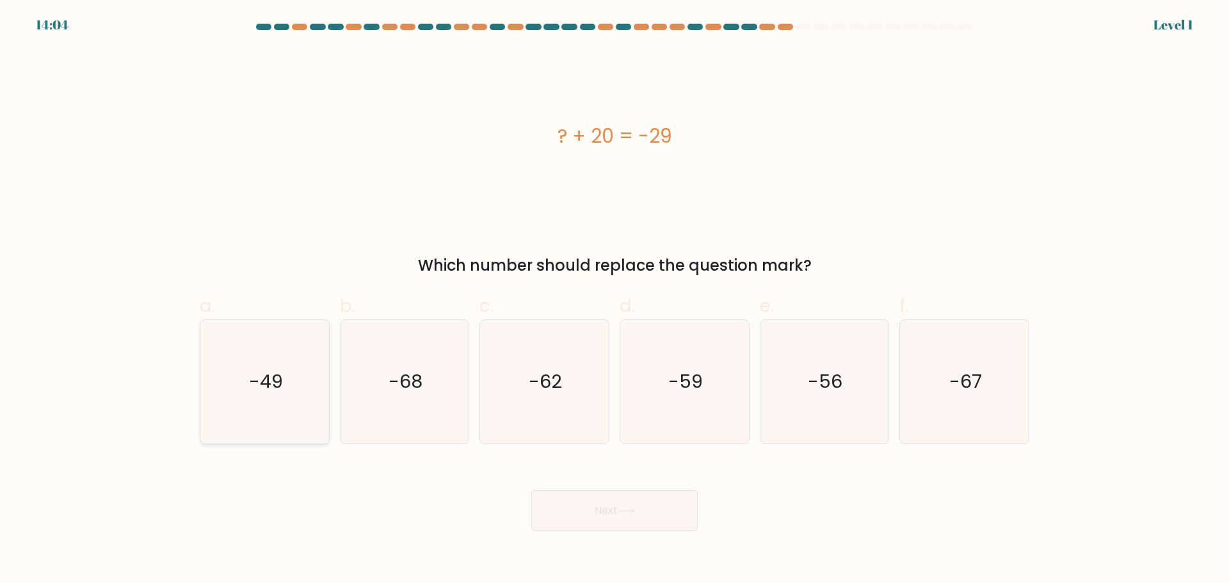
click at [232, 363] on icon "-49" at bounding box center [265, 382] width 124 height 124
click at [615, 300] on input "a. -49" at bounding box center [615, 296] width 1 height 8
radio input "true"
click at [570, 517] on button "Next" at bounding box center [614, 510] width 166 height 41
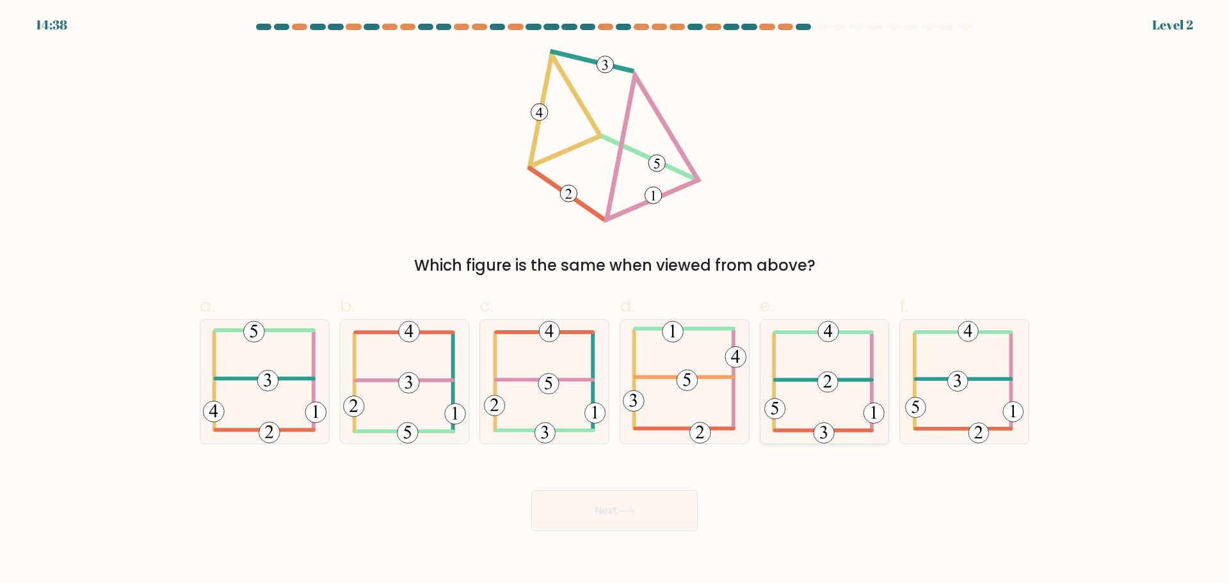
click at [843, 407] on icon at bounding box center [825, 382] width 120 height 124
click at [615, 300] on input "e." at bounding box center [615, 296] width 1 height 8
radio input "true"
click at [610, 517] on button "Next" at bounding box center [614, 510] width 166 height 41
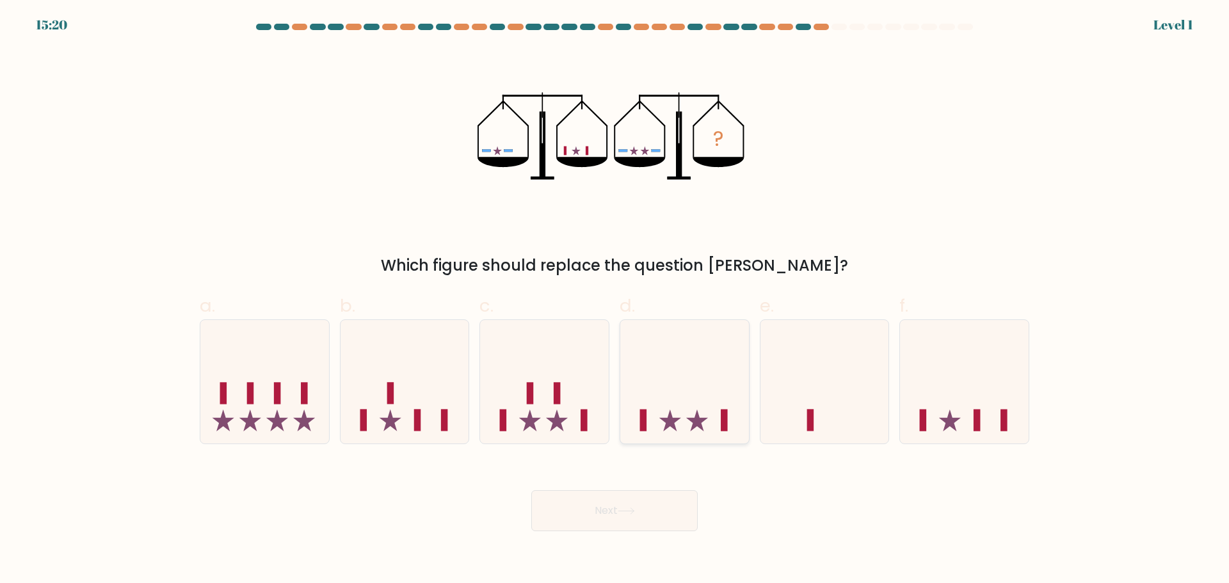
click at [676, 411] on icon at bounding box center [684, 381] width 129 height 106
click at [615, 300] on input "d." at bounding box center [615, 296] width 1 height 8
radio input "true"
click at [622, 519] on button "Next" at bounding box center [614, 510] width 166 height 41
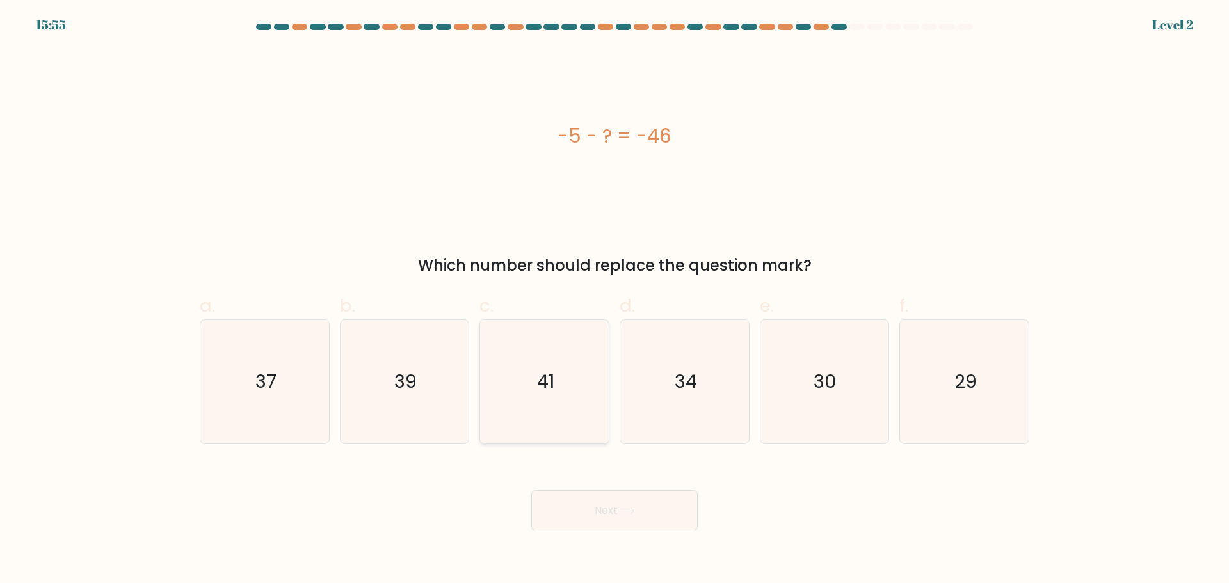
click at [580, 397] on icon "41" at bounding box center [545, 382] width 124 height 124
click at [615, 300] on input "c. 41" at bounding box center [615, 296] width 1 height 8
radio input "true"
click at [603, 505] on button "Next" at bounding box center [614, 510] width 166 height 41
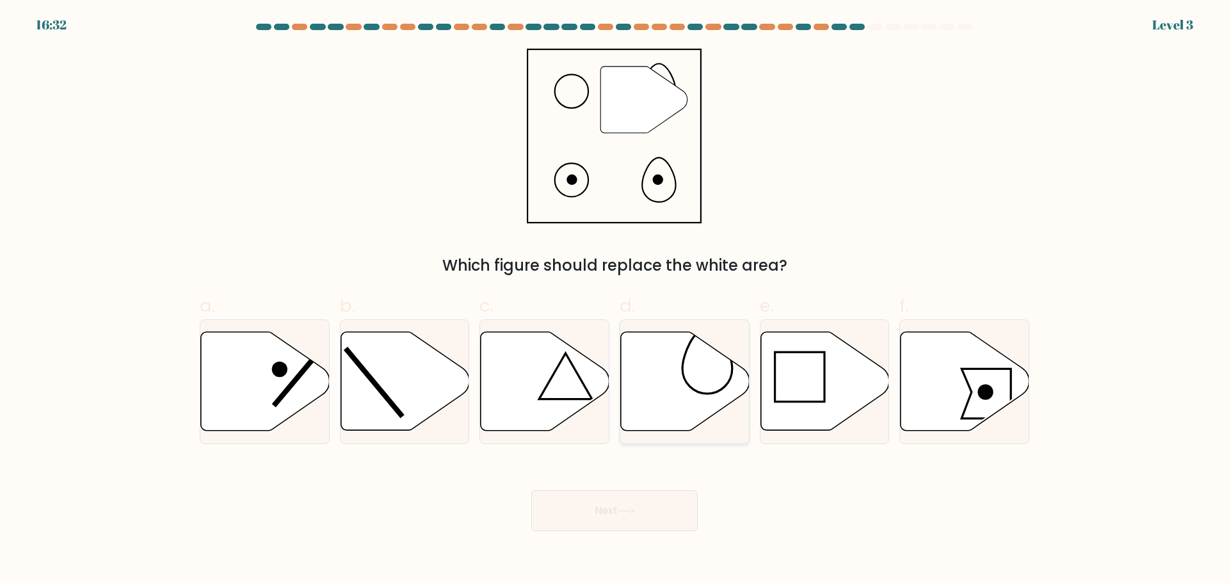
click at [670, 381] on icon at bounding box center [685, 381] width 129 height 99
click at [615, 300] on input "d." at bounding box center [615, 296] width 1 height 8
radio input "true"
click at [638, 503] on button "Next" at bounding box center [614, 510] width 166 height 41
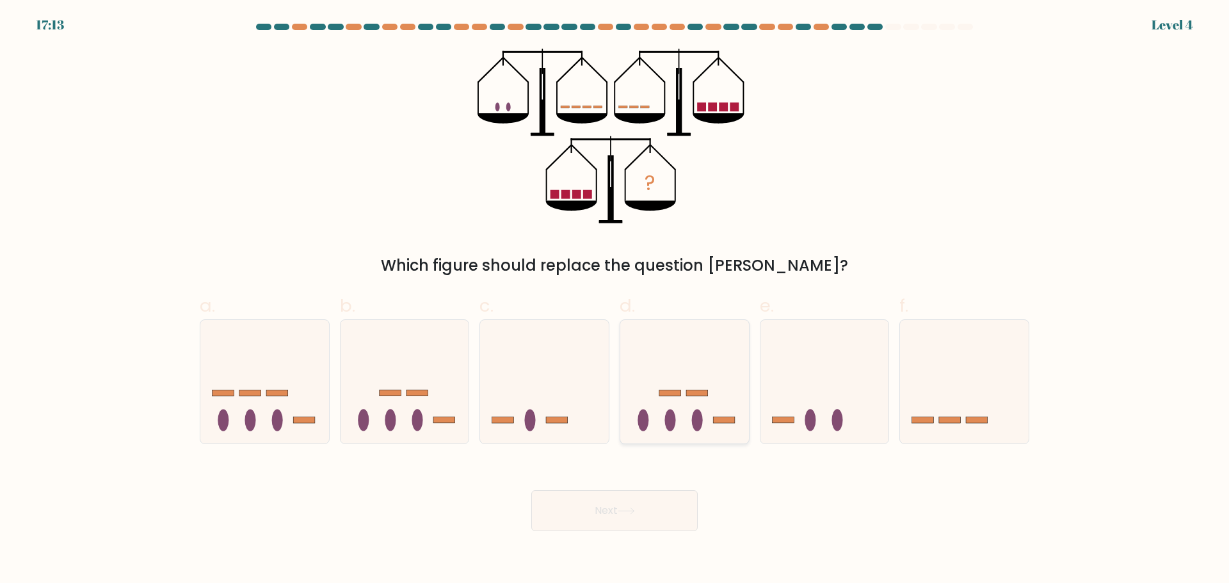
click at [675, 387] on icon at bounding box center [684, 381] width 129 height 106
click at [615, 300] on input "d." at bounding box center [615, 296] width 1 height 8
radio input "true"
click at [618, 512] on button "Next" at bounding box center [614, 510] width 166 height 41
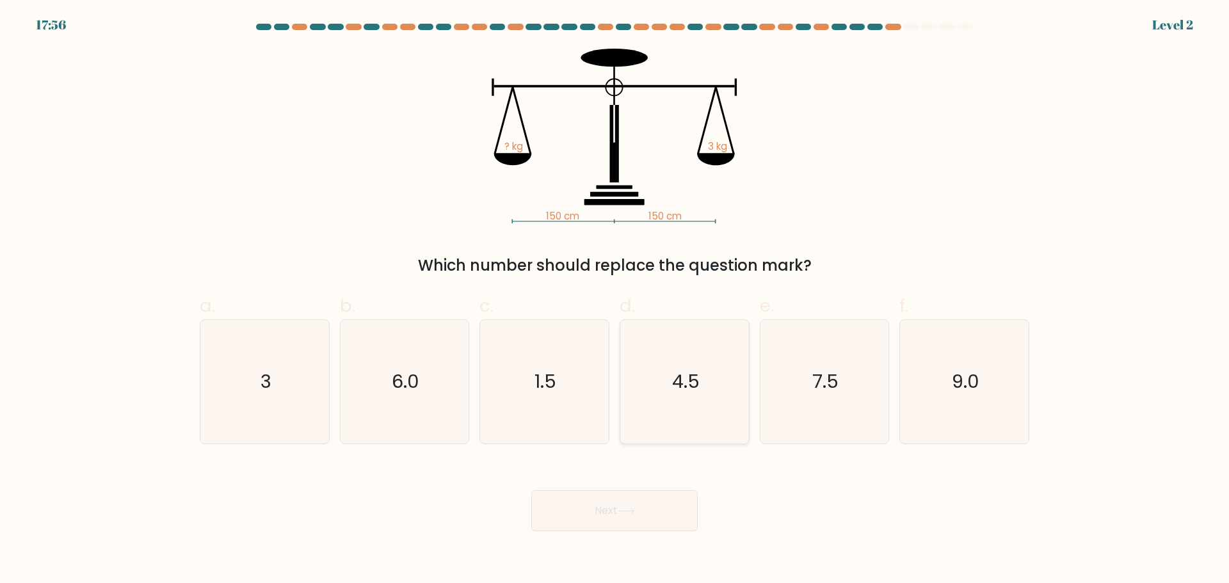
click at [667, 379] on icon "4.5" at bounding box center [685, 382] width 124 height 124
click at [615, 300] on input "d. 4.5" at bounding box center [615, 296] width 1 height 8
radio input "true"
click at [609, 517] on button "Next" at bounding box center [614, 510] width 166 height 41
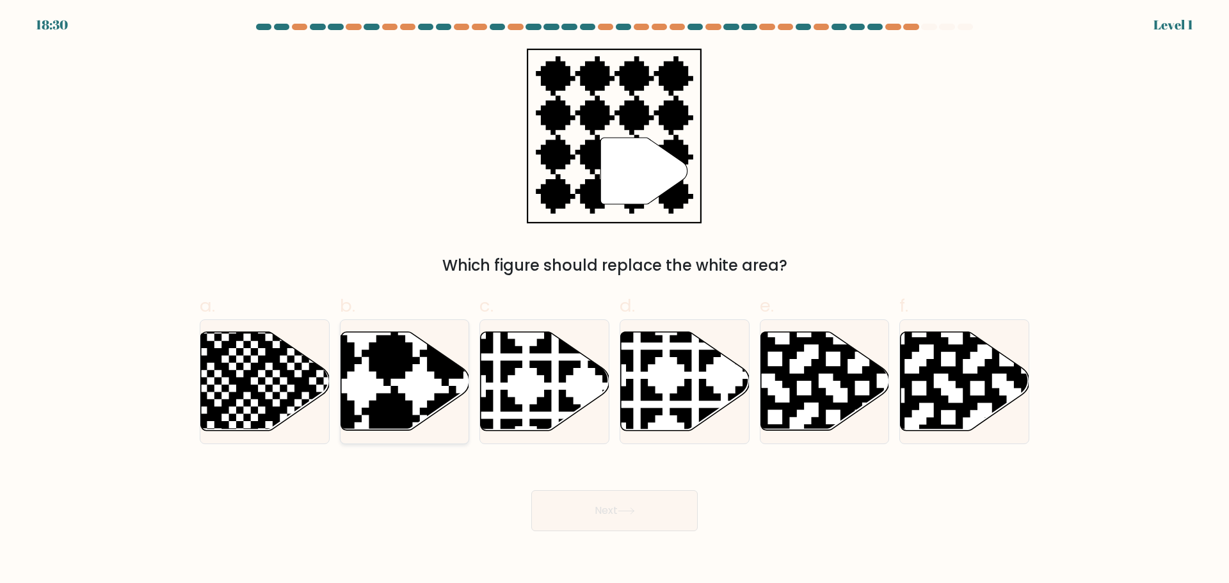
click at [404, 384] on icon at bounding box center [405, 381] width 129 height 99
click at [615, 300] on input "b." at bounding box center [615, 296] width 1 height 8
radio input "true"
click at [595, 501] on button "Next" at bounding box center [614, 510] width 166 height 41
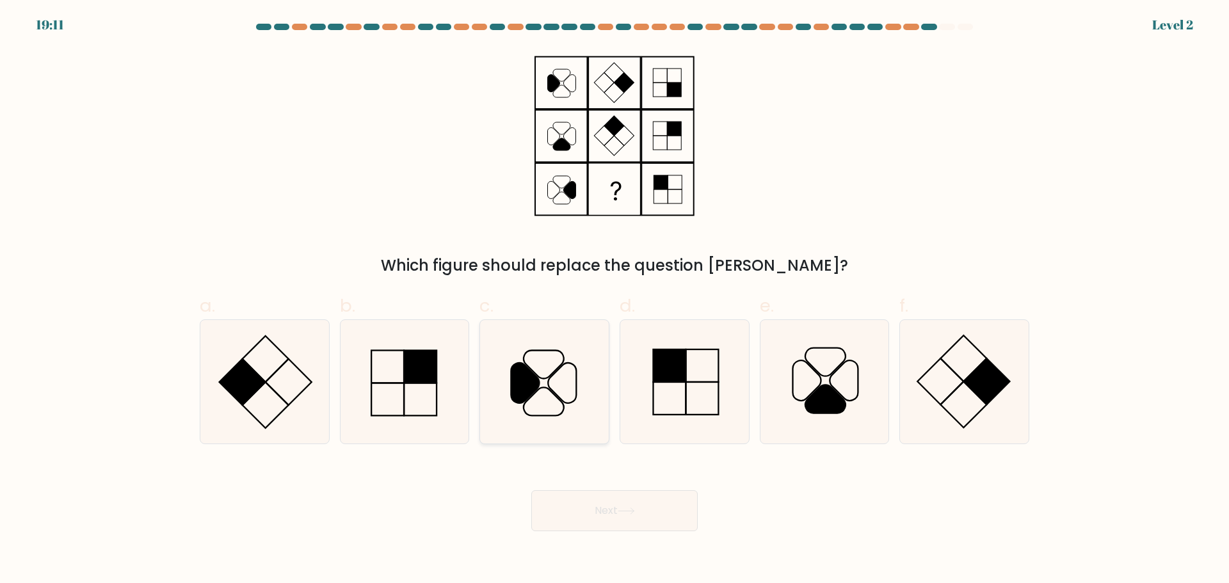
click at [551, 396] on icon at bounding box center [545, 382] width 124 height 124
click at [615, 300] on input "c." at bounding box center [615, 296] width 1 height 8
radio input "true"
click at [584, 495] on button "Next" at bounding box center [614, 510] width 166 height 41
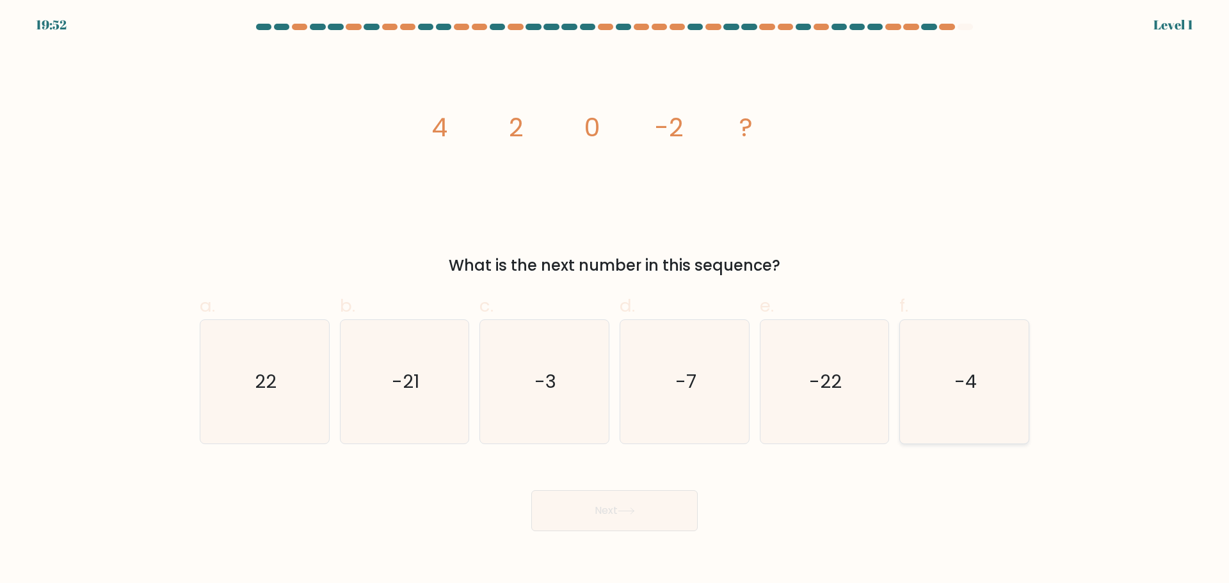
click at [944, 391] on icon "-4" at bounding box center [965, 382] width 124 height 124
click at [615, 300] on input "f. -4" at bounding box center [615, 296] width 1 height 8
radio input "true"
click at [608, 506] on button "Next" at bounding box center [614, 510] width 166 height 41
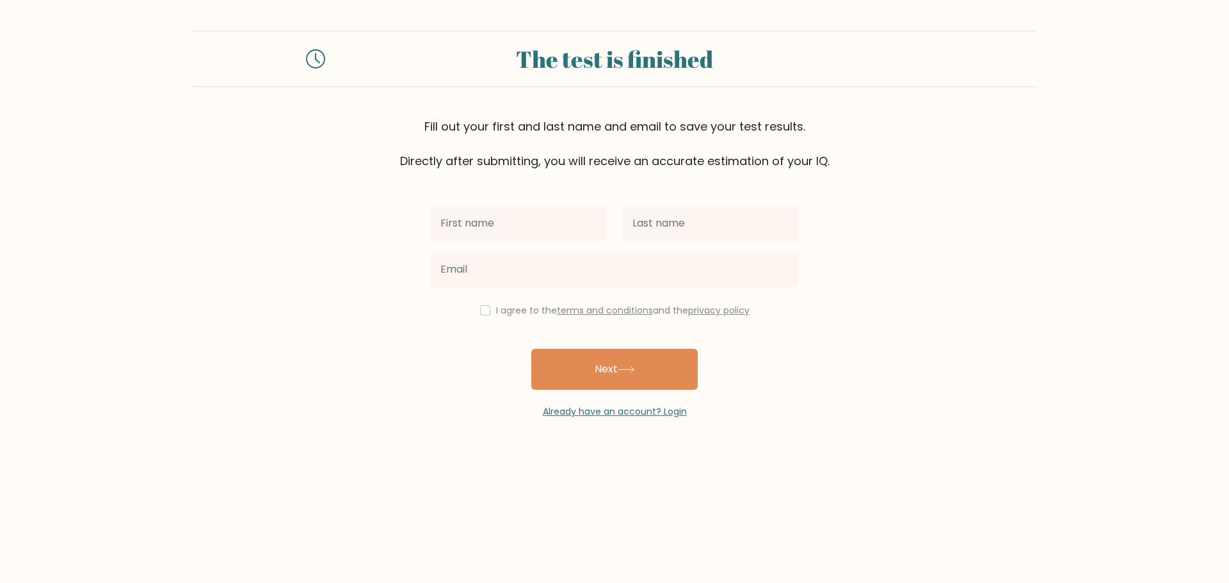
click at [524, 217] on input "text" at bounding box center [518, 224] width 177 height 36
type input "MARTIN"
click at [673, 229] on input "text" at bounding box center [710, 224] width 177 height 36
type input "Synek"
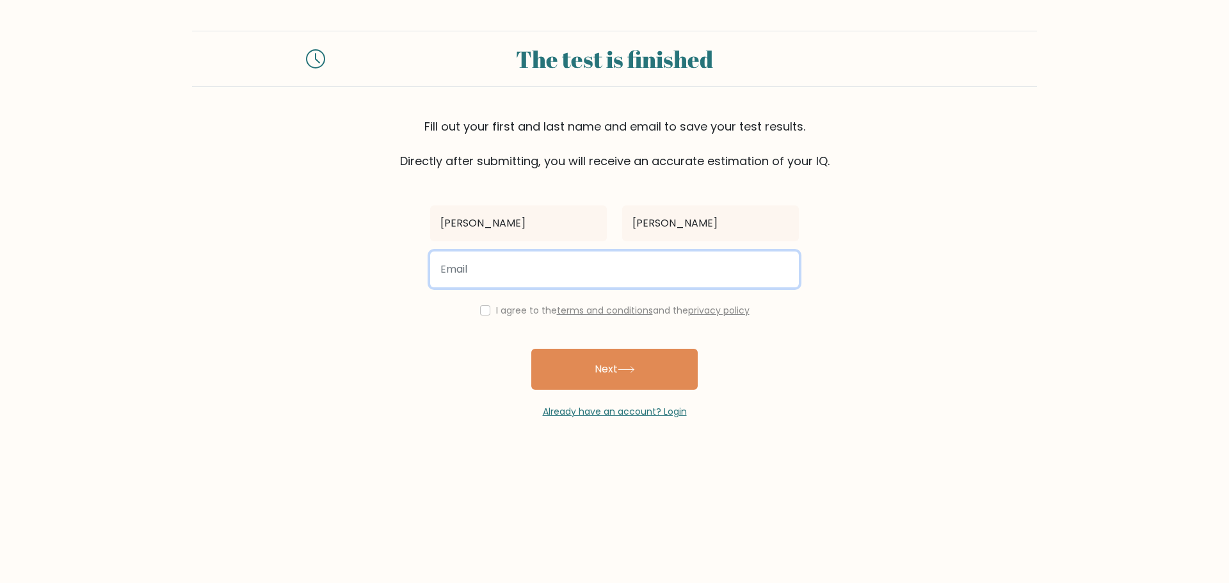
click at [610, 268] on input "email" at bounding box center [614, 270] width 369 height 36
type input "martinsyneks@seznam.cz"
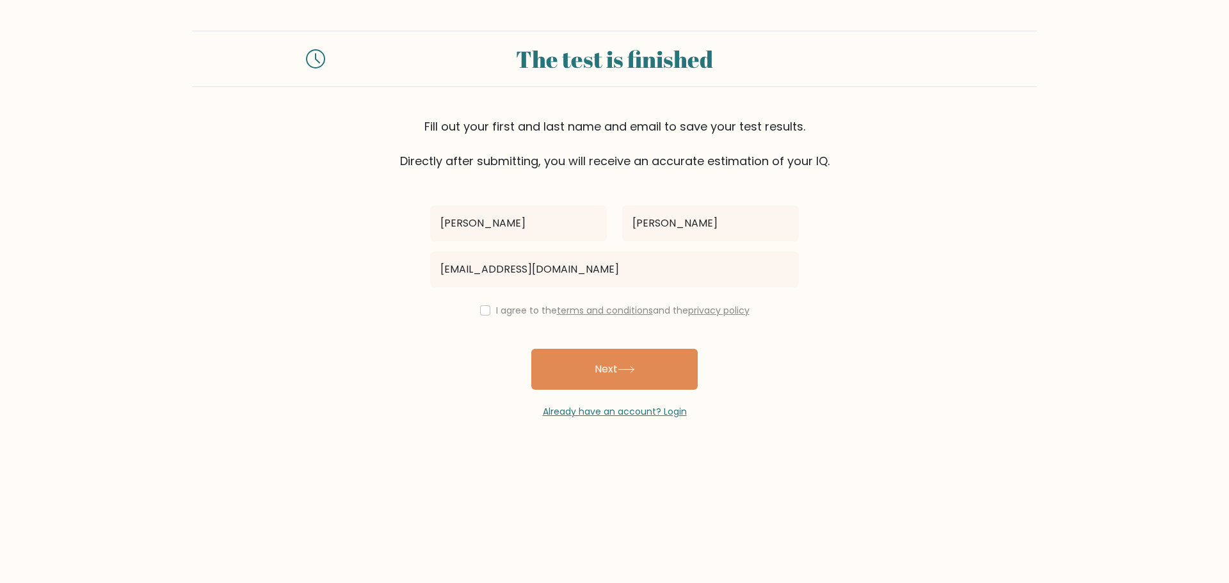
drag, startPoint x: 512, startPoint y: 304, endPoint x: 505, endPoint y: 306, distance: 7.5
click at [505, 304] on div "I agree to the terms and conditions and the privacy policy" at bounding box center [615, 310] width 384 height 15
click at [496, 309] on label "I agree to the terms and conditions and the privacy policy" at bounding box center [623, 310] width 254 height 13
click at [480, 308] on input "checkbox" at bounding box center [485, 310] width 10 height 10
checkbox input "true"
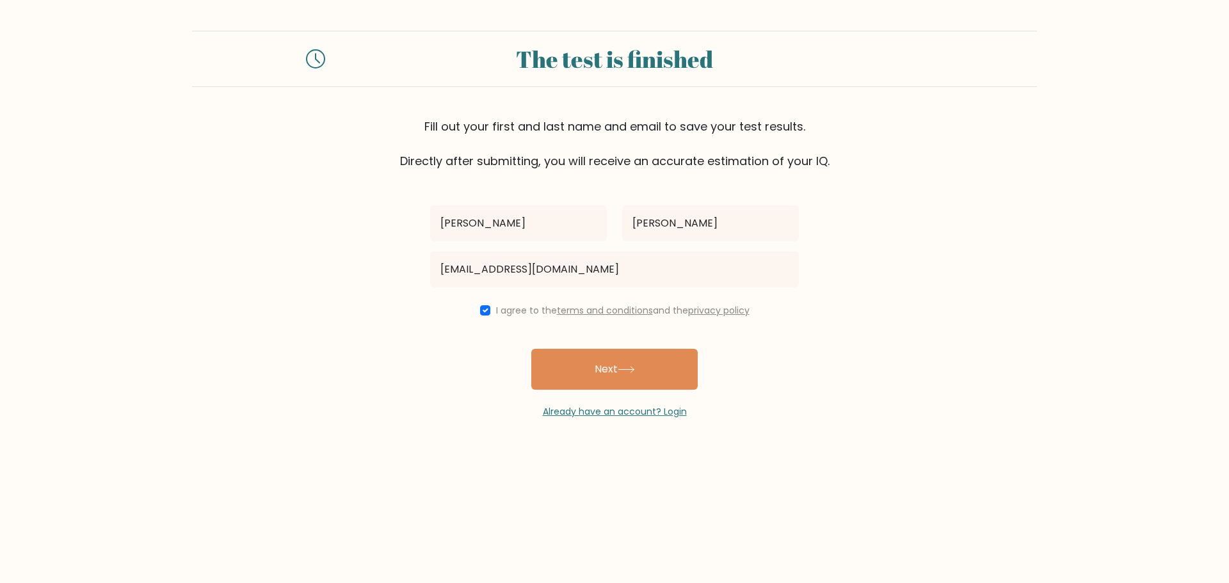
click at [571, 366] on button "Next" at bounding box center [614, 369] width 166 height 41
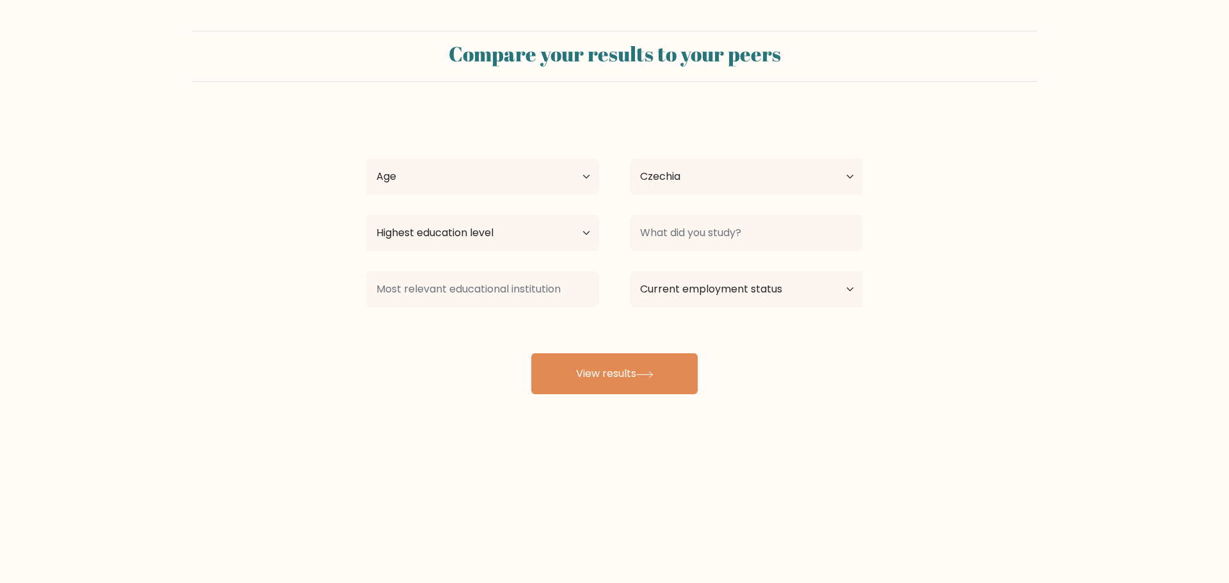
select select "CZ"
click at [629, 375] on button "View results" at bounding box center [614, 373] width 166 height 41
click at [461, 161] on select "Age Under 18 years old 18-24 years old 25-34 years old 35-44 years old 45-54 ye…" at bounding box center [482, 177] width 233 height 36
select select "25_34"
click at [366, 159] on select "Age Under 18 years old 18-24 years old 25-34 years old 35-44 years old 45-54 ye…" at bounding box center [482, 177] width 233 height 36
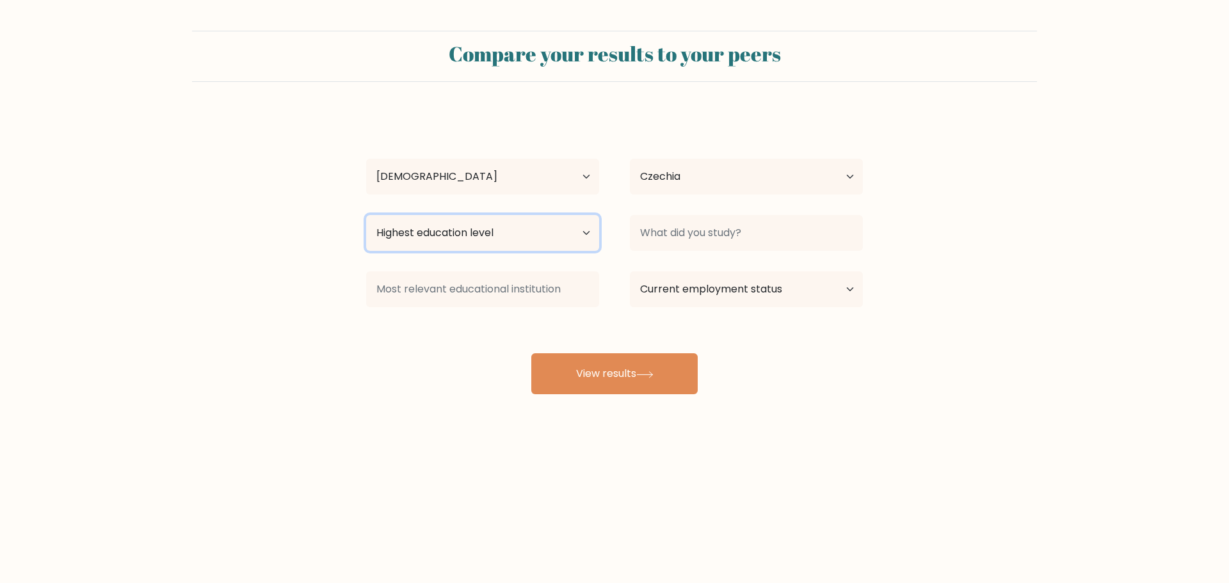
click at [439, 241] on select "Highest education level No schooling Primary Lower Secondary Upper Secondary Oc…" at bounding box center [482, 233] width 233 height 36
select select "upper_secondary"
click at [366, 215] on select "Highest education level No schooling Primary Lower Secondary Upper Secondary Oc…" at bounding box center [482, 233] width 233 height 36
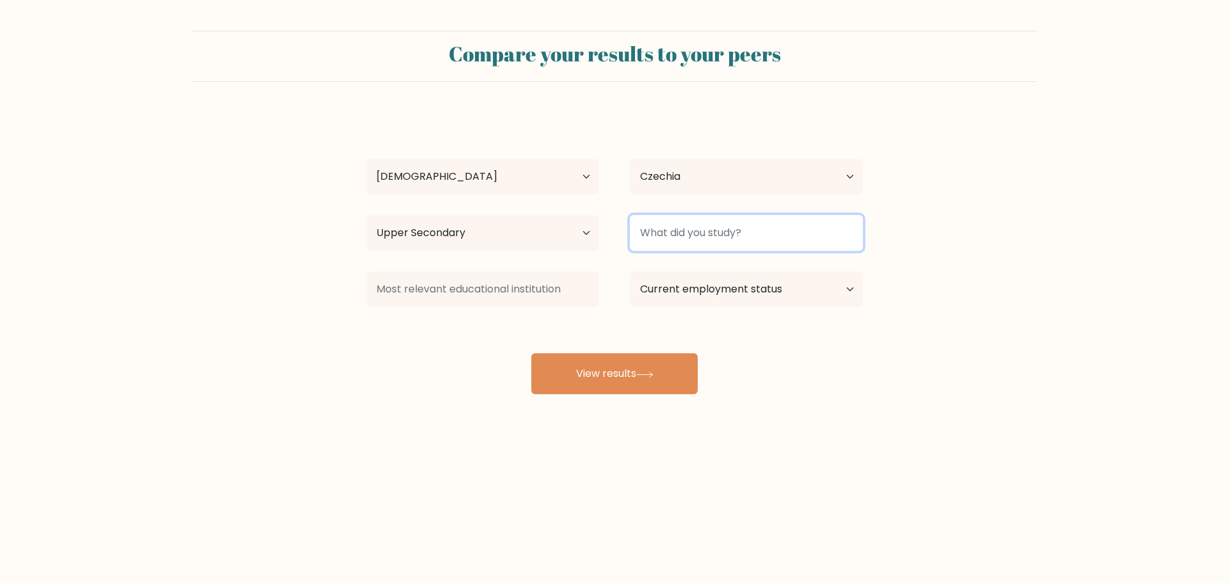
click at [705, 234] on input at bounding box center [746, 233] width 233 height 36
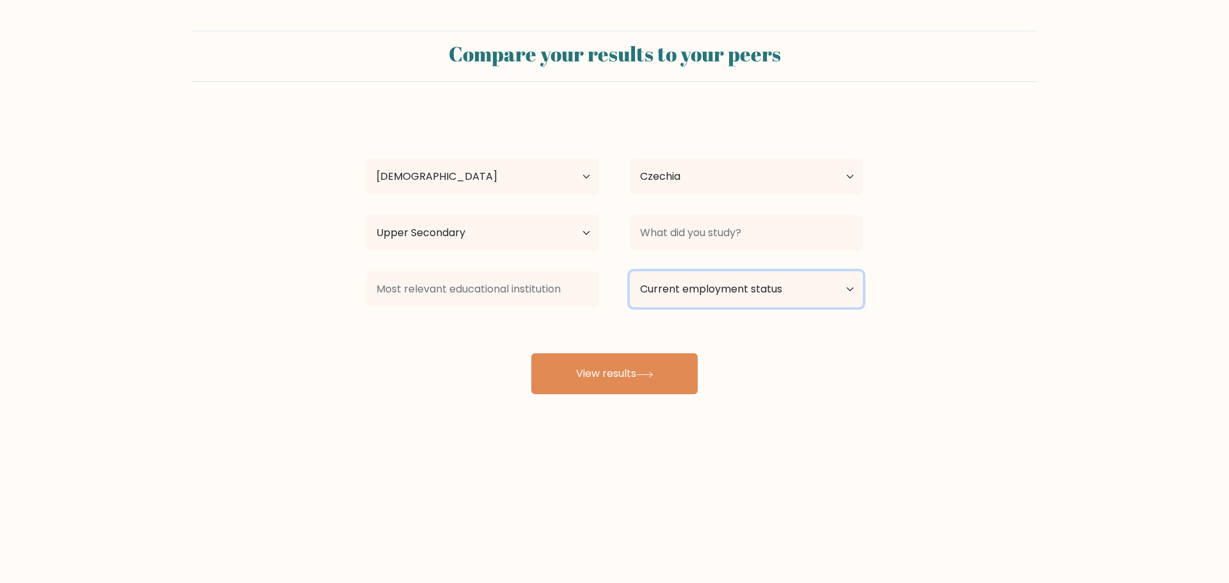
click at [709, 291] on select "Current employment status Employed Student Retired Other / prefer not to answer" at bounding box center [746, 289] width 233 height 36
select select "student"
click at [630, 271] on select "Current employment status Employed Student Retired Other / prefer not to answer" at bounding box center [746, 289] width 233 height 36
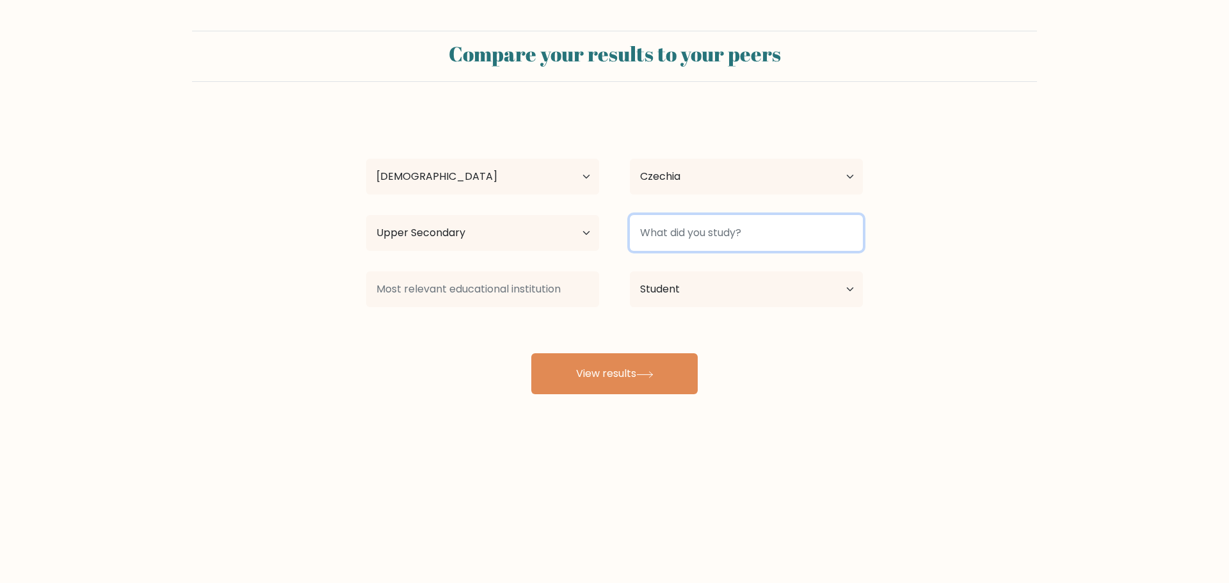
click at [755, 230] on input at bounding box center [746, 233] width 233 height 36
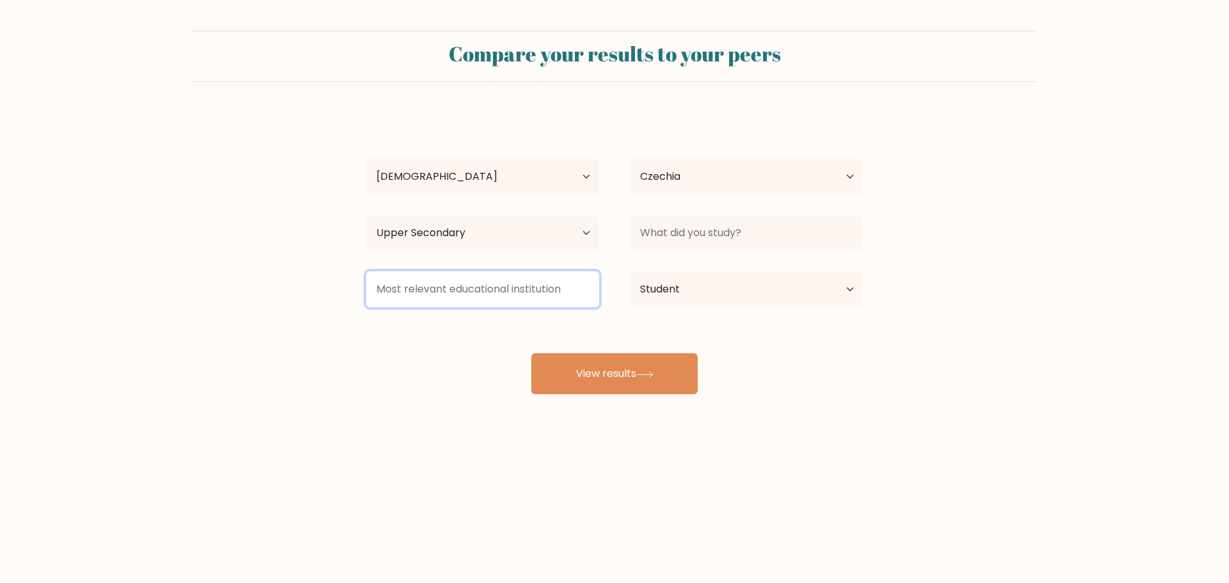
click at [539, 291] on input at bounding box center [482, 289] width 233 height 36
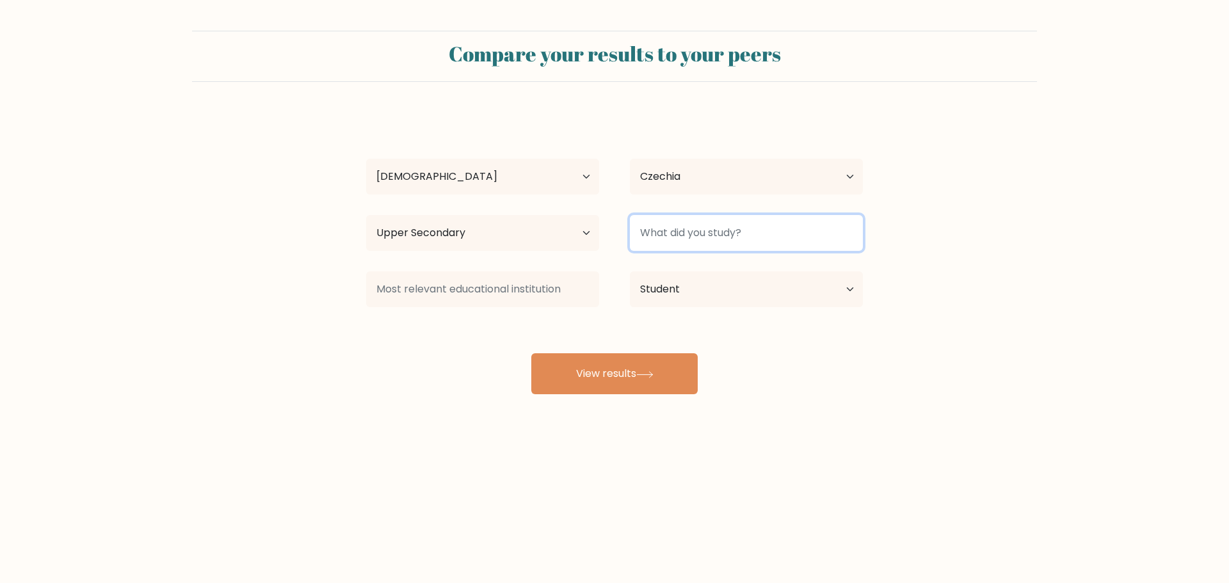
click at [784, 233] on input at bounding box center [746, 233] width 233 height 36
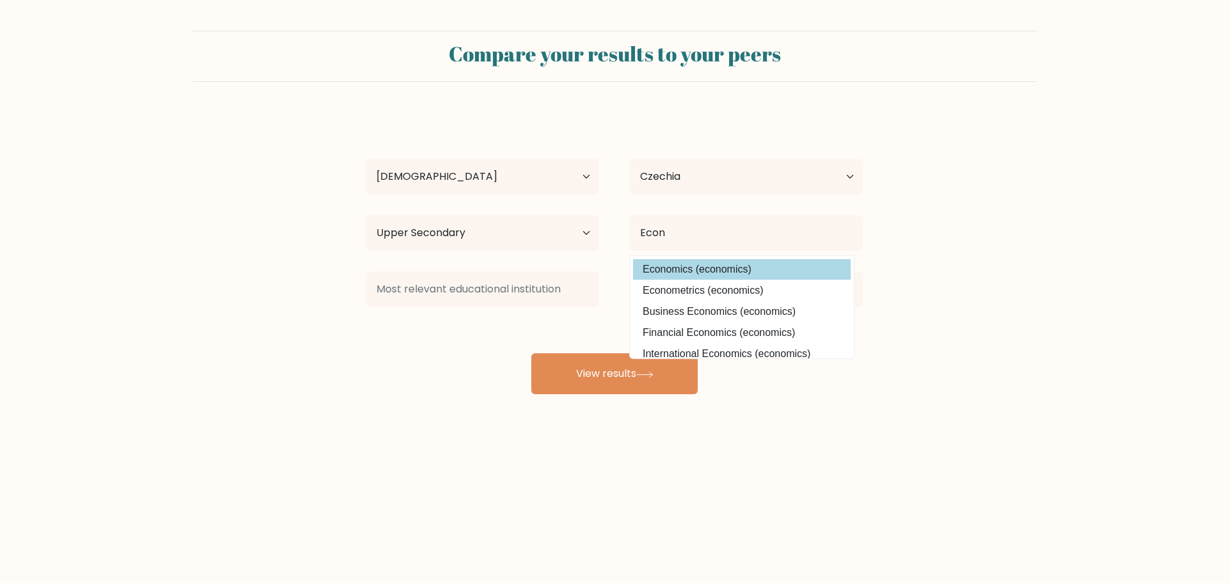
click at [680, 280] on option "Economics (economics)" at bounding box center [742, 269] width 218 height 20
type input "Economics"
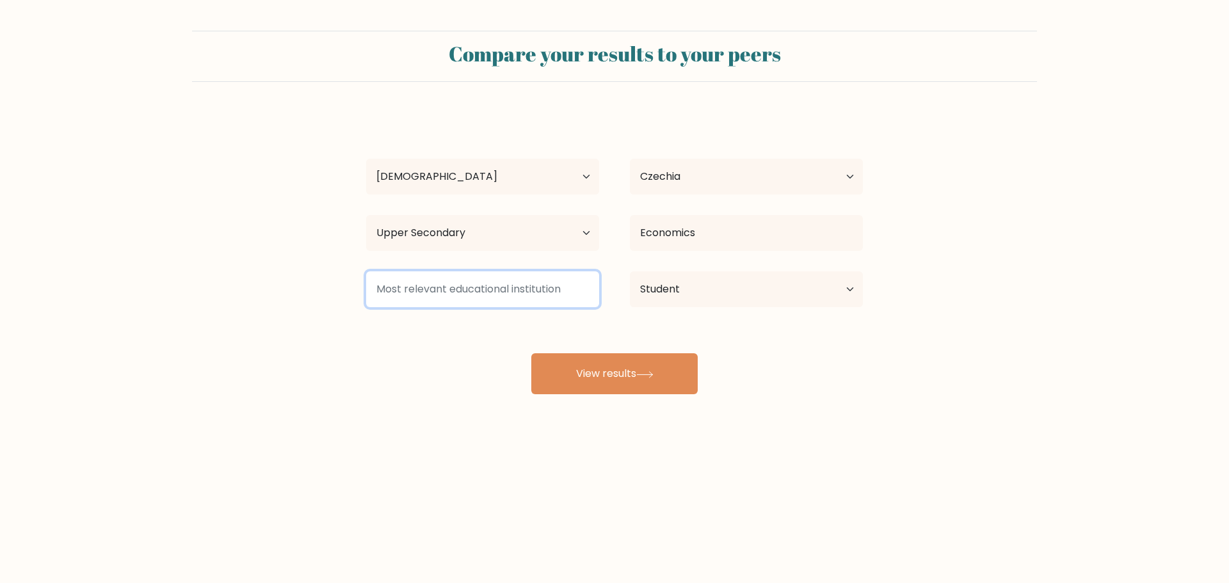
click at [505, 285] on input at bounding box center [482, 289] width 233 height 36
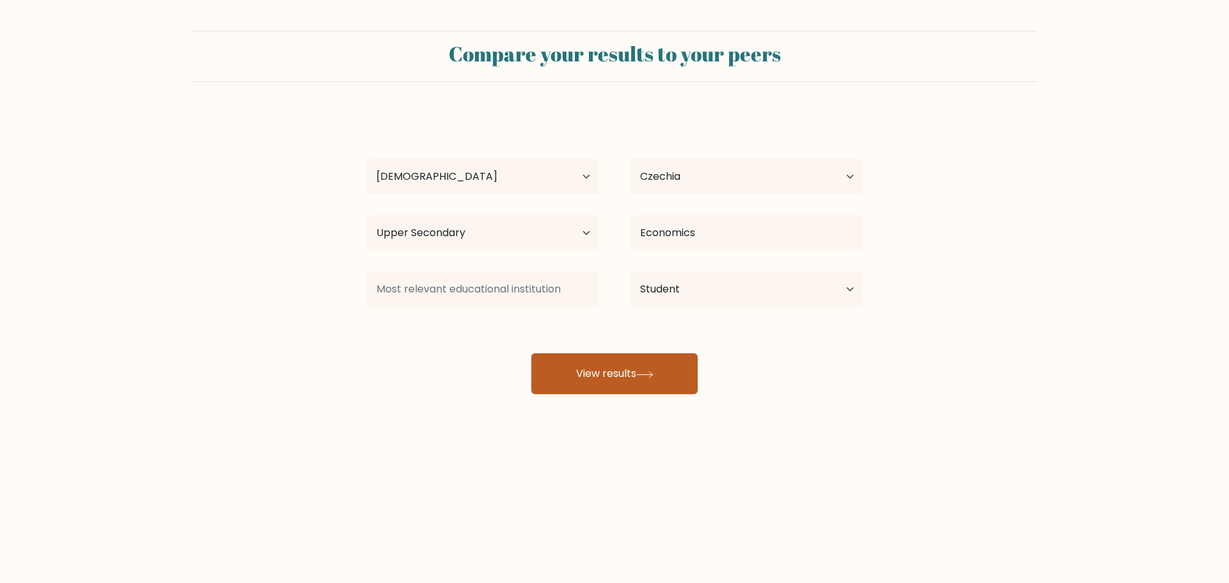
click at [602, 377] on button "View results" at bounding box center [614, 373] width 166 height 41
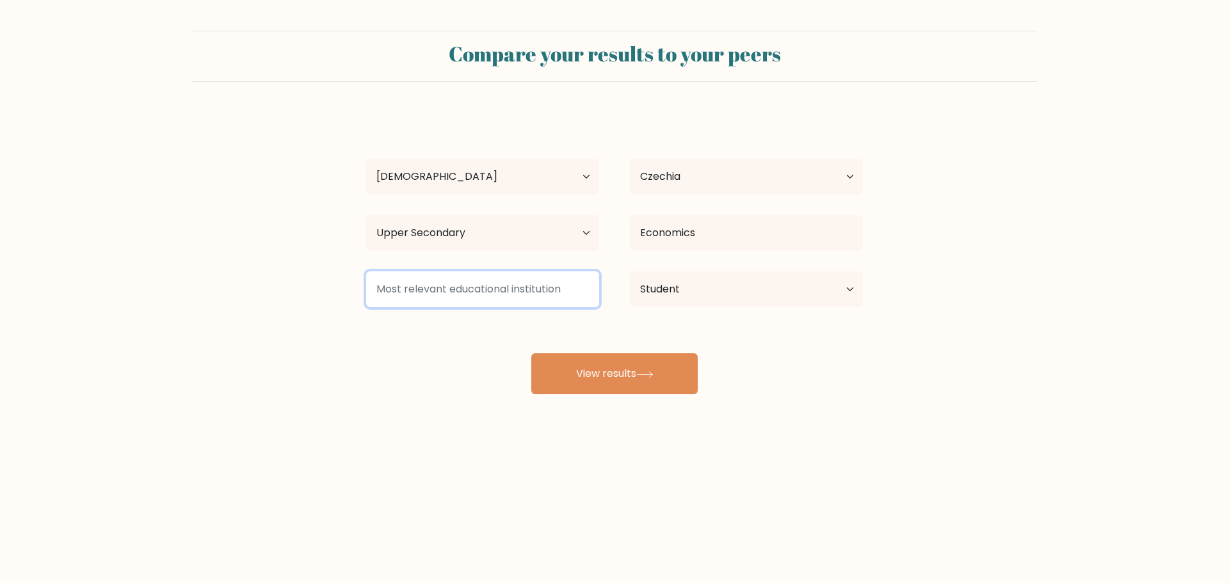
click at [551, 305] on input at bounding box center [482, 289] width 233 height 36
click at [549, 296] on input at bounding box center [482, 289] width 233 height 36
type input "B"
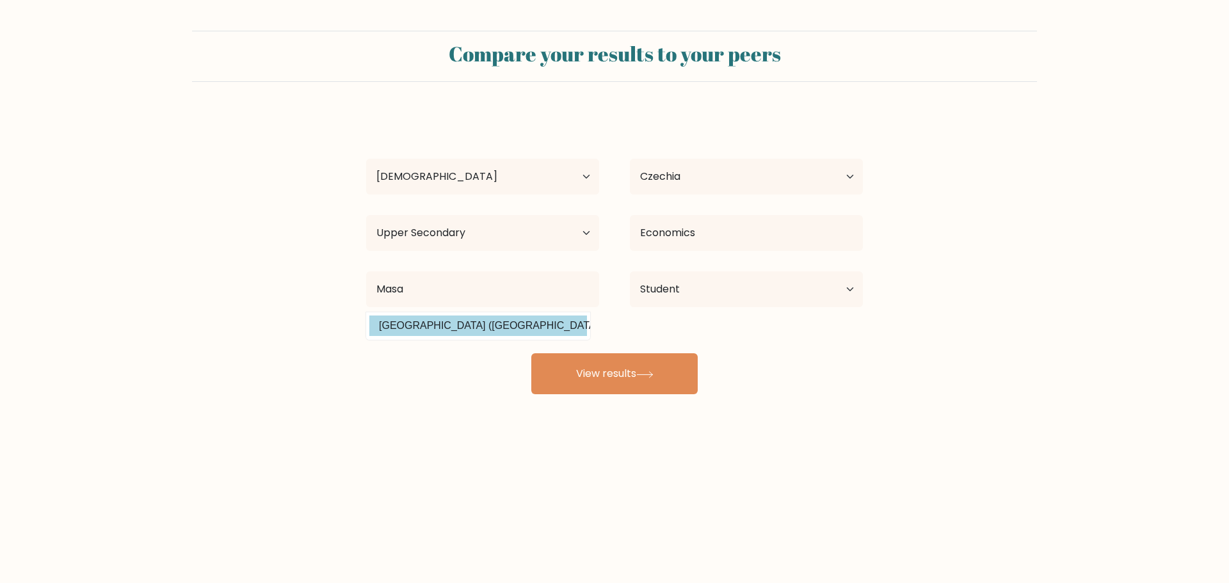
click at [432, 336] on option "Masarykova univerzita (Czech Republic)" at bounding box center [478, 326] width 218 height 20
type input "[GEOGRAPHIC_DATA]"
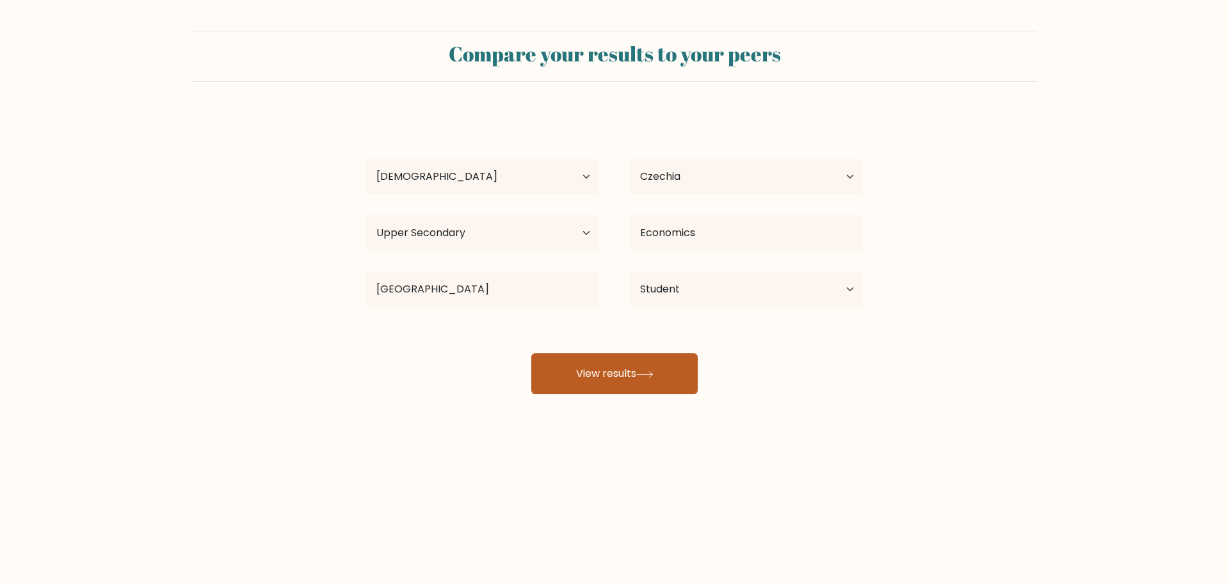
click at [636, 382] on button "View results" at bounding box center [614, 373] width 166 height 41
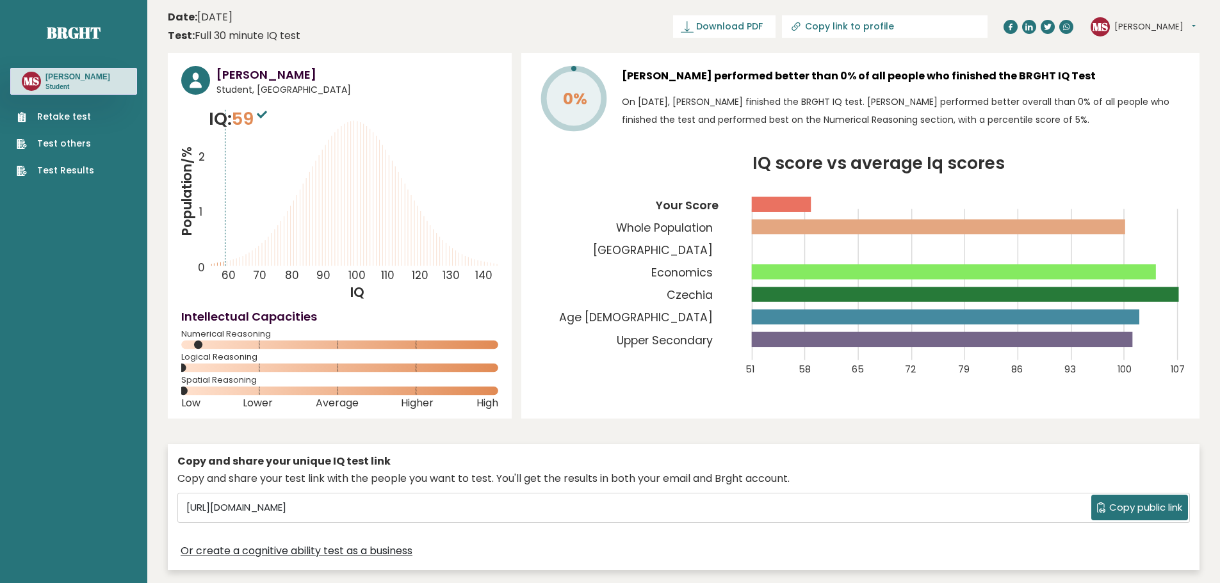
click at [235, 118] on p "IQ: 59" at bounding box center [239, 119] width 61 height 26
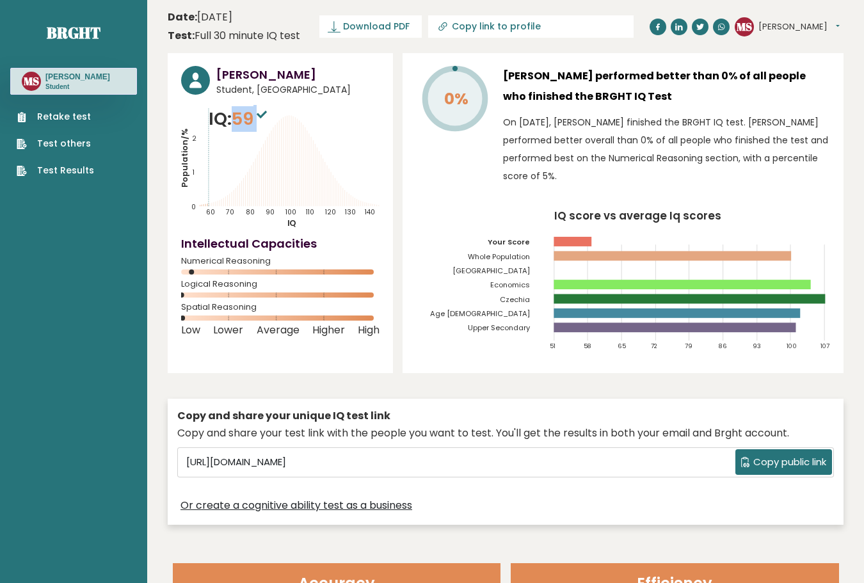
click at [243, 120] on span "59" at bounding box center [251, 119] width 38 height 24
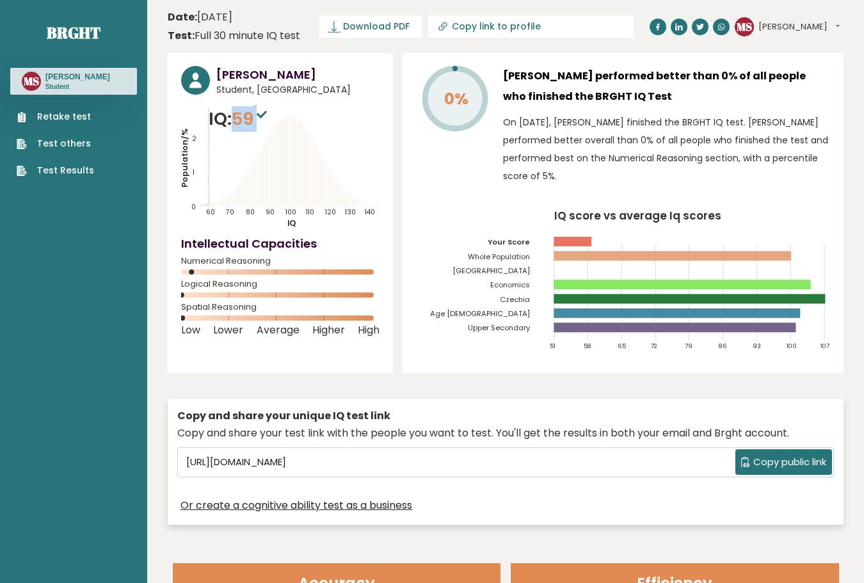
click at [243, 120] on span "59" at bounding box center [251, 119] width 38 height 24
click at [254, 118] on span "59" at bounding box center [251, 119] width 38 height 24
click at [254, 117] on span "59" at bounding box center [251, 119] width 38 height 24
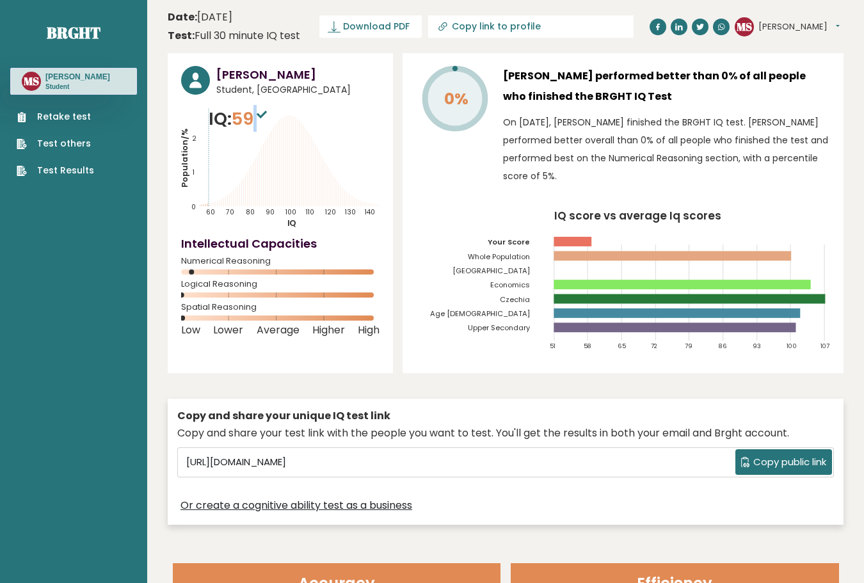
click at [254, 117] on span "59" at bounding box center [251, 119] width 38 height 24
click at [242, 120] on span "59" at bounding box center [251, 119] width 38 height 24
click at [239, 122] on span "59" at bounding box center [251, 119] width 38 height 24
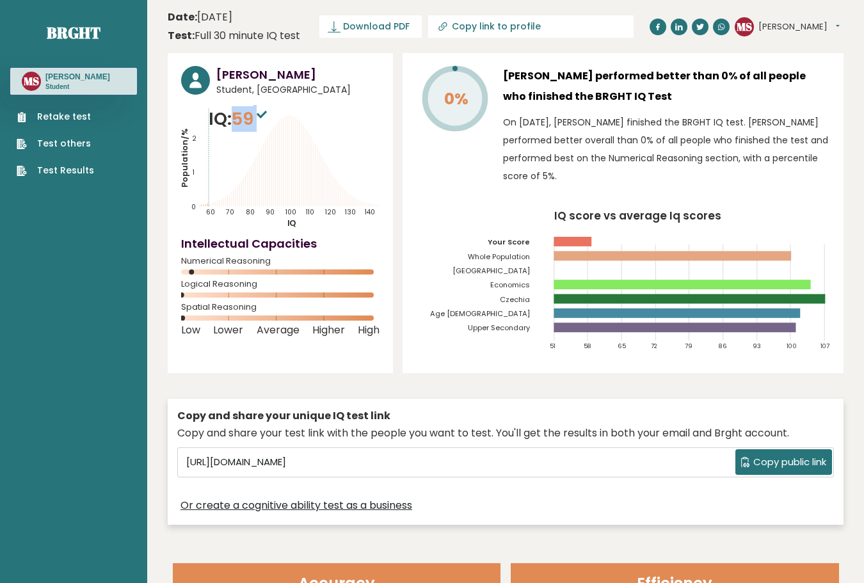
click at [239, 122] on span "59" at bounding box center [251, 119] width 38 height 24
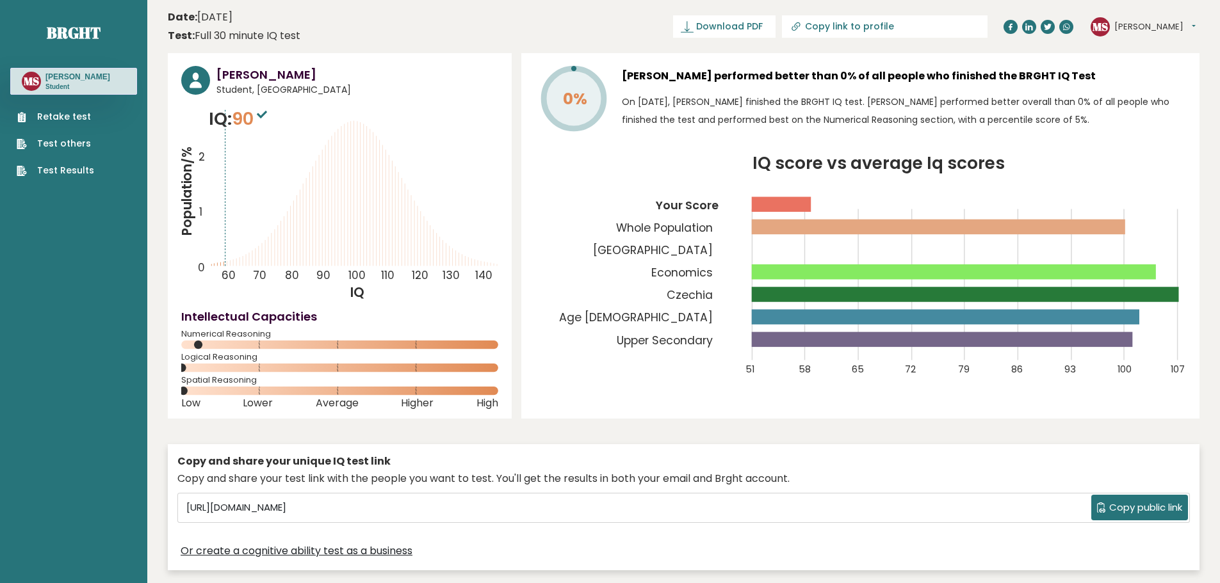
click at [553, 435] on div "Martin Synek Student, Czechia IQ: 90 Population/% IQ 0 1 2 60 70 80 90 100 110 …" at bounding box center [684, 315] width 1032 height 524
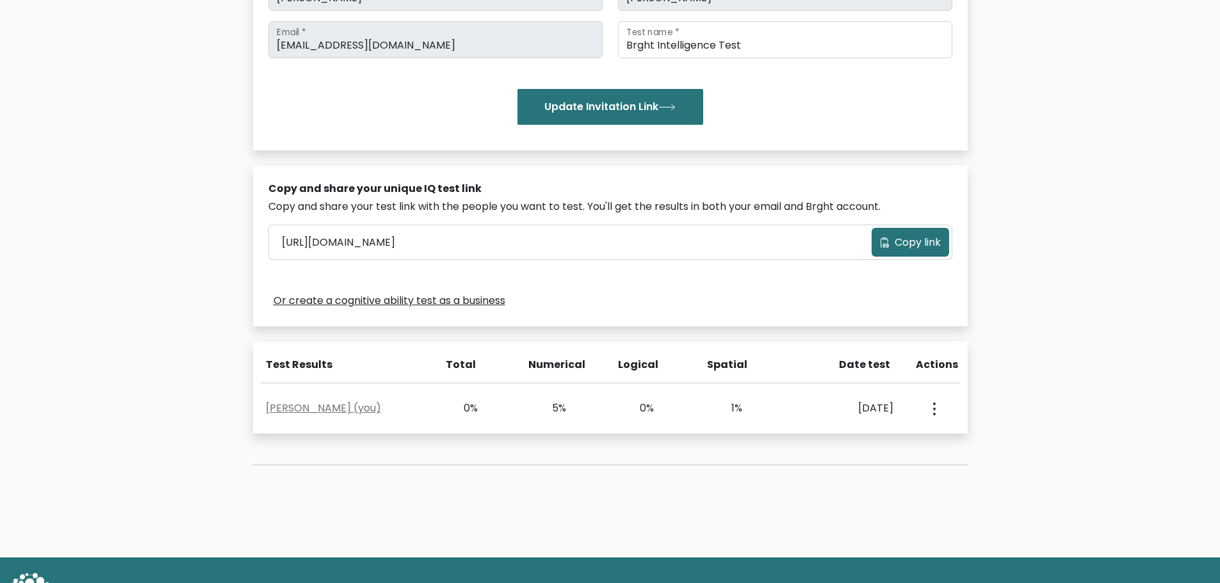
scroll to position [291, 0]
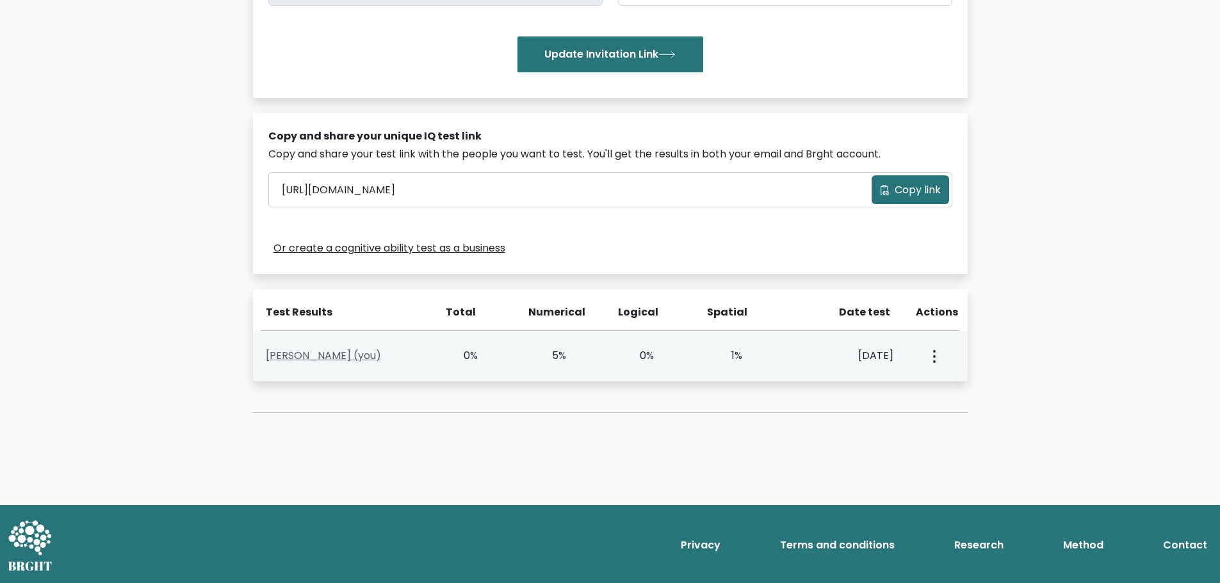
click at [309, 355] on link "[PERSON_NAME] (you)" at bounding box center [323, 355] width 115 height 15
